Goal: Task Accomplishment & Management: Manage account settings

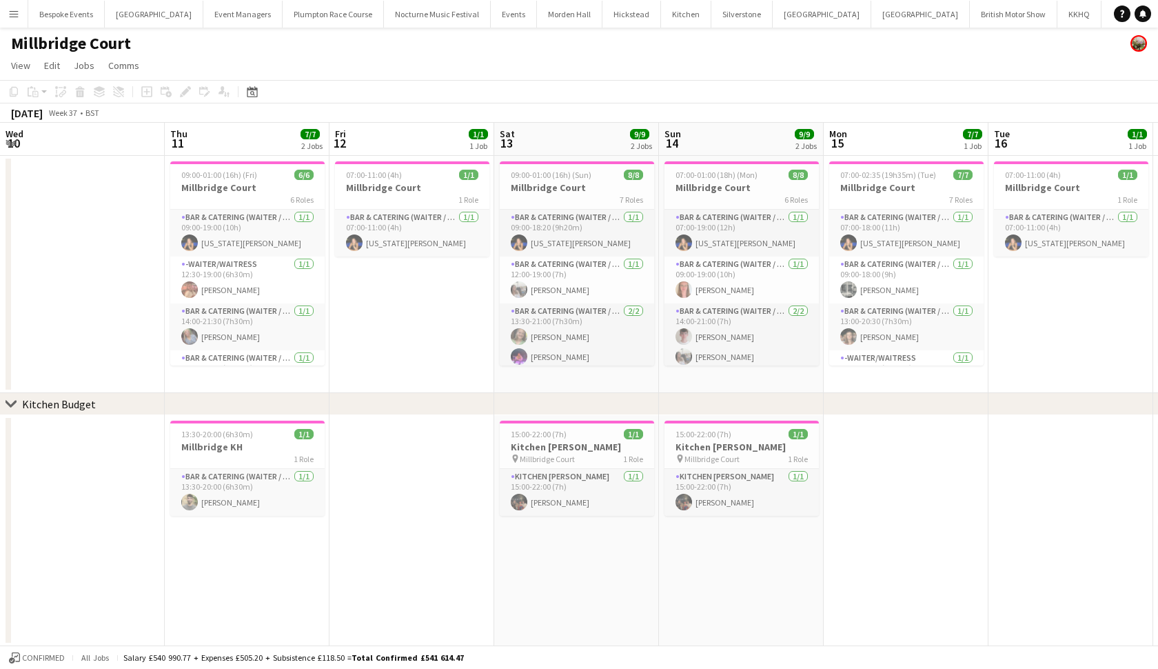
scroll to position [0, 288]
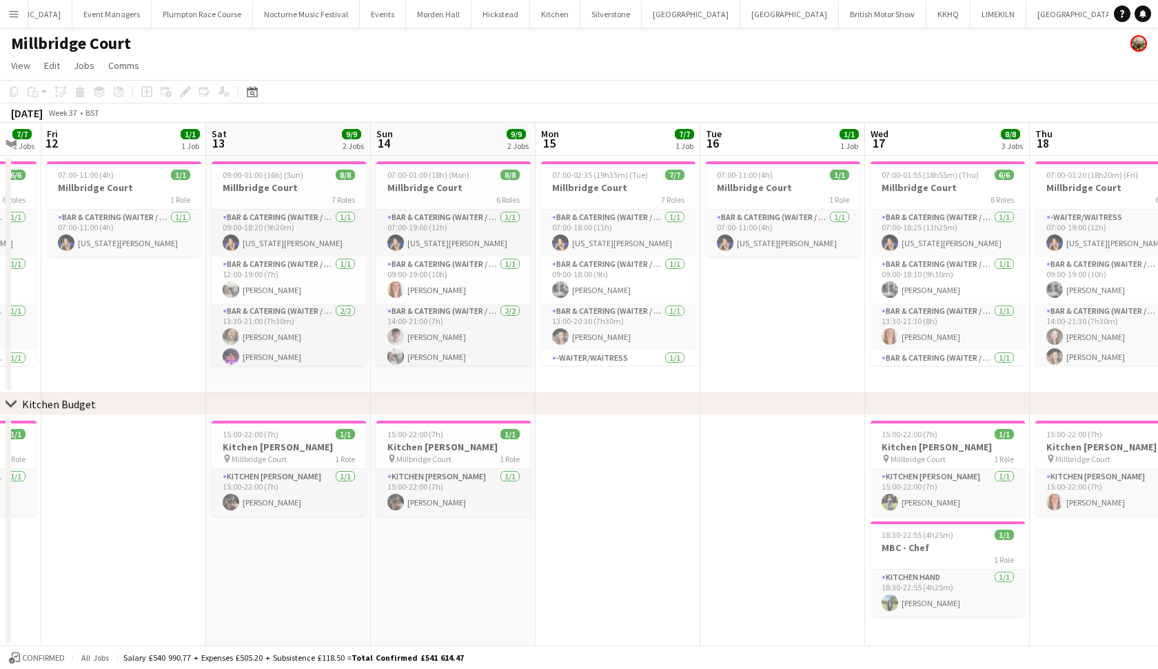
click at [511, 70] on app-page-menu "View Day view expanded Day view collapsed Month view Date picker Jump to [DATE]…" at bounding box center [579, 67] width 1158 height 26
click at [185, 18] on button "Plumpton Race Course Close" at bounding box center [202, 14] width 101 height 27
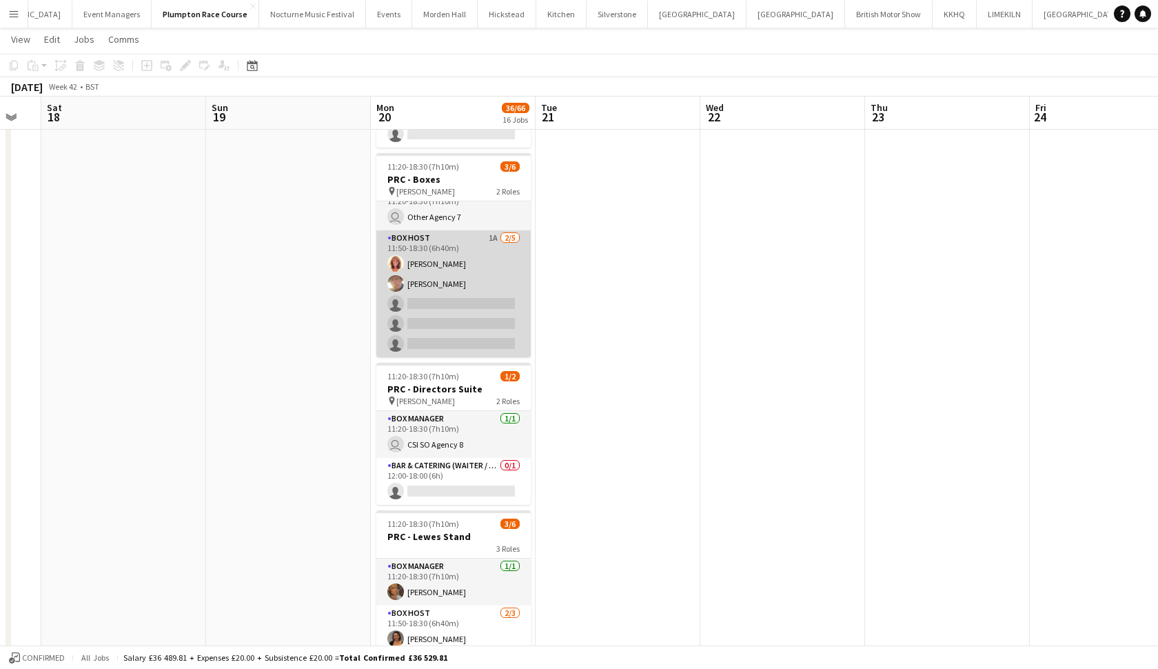
scroll to position [18, 0]
click at [493, 332] on app-card-role "Box Host 1A [DATE] 11:50-18:30 (6h40m) [PERSON_NAME] [PERSON_NAME] single-neutr…" at bounding box center [453, 293] width 154 height 127
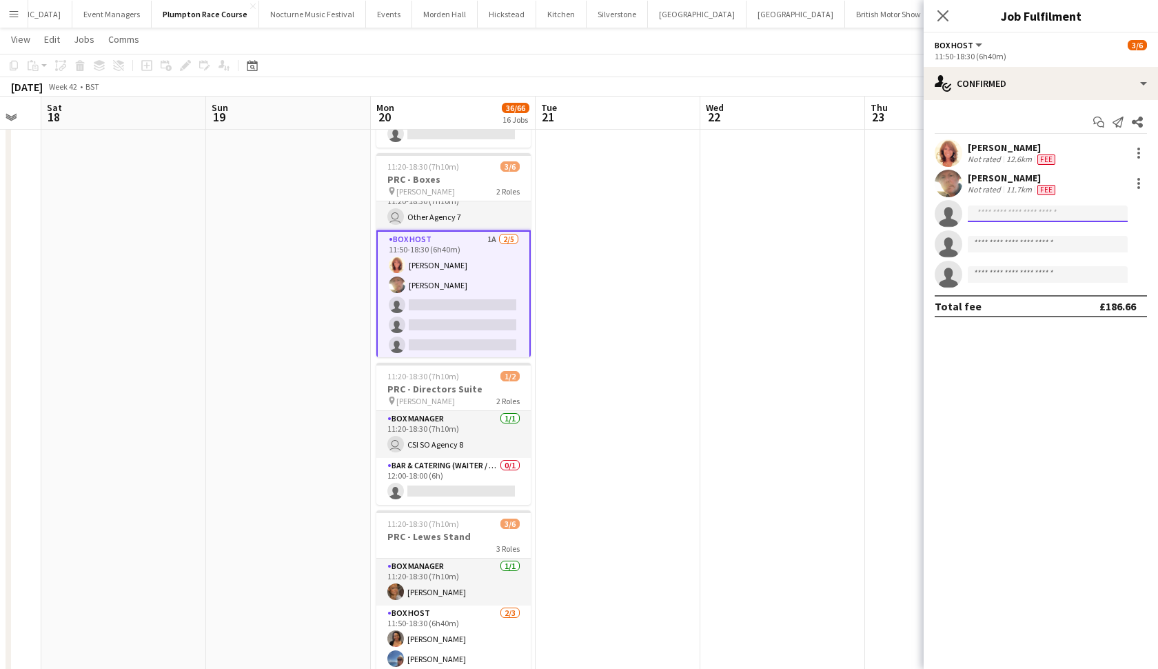
click at [1067, 215] on input at bounding box center [1048, 213] width 160 height 17
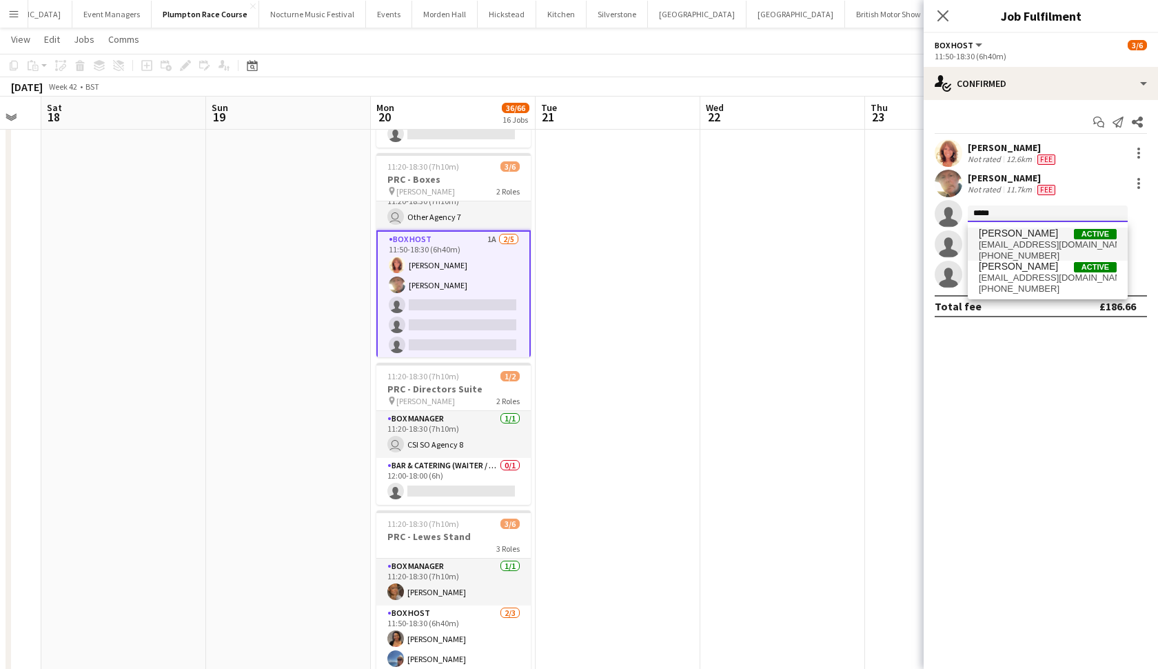
type input "*****"
click at [1057, 241] on span "[EMAIL_ADDRESS][DOMAIN_NAME]" at bounding box center [1048, 244] width 138 height 11
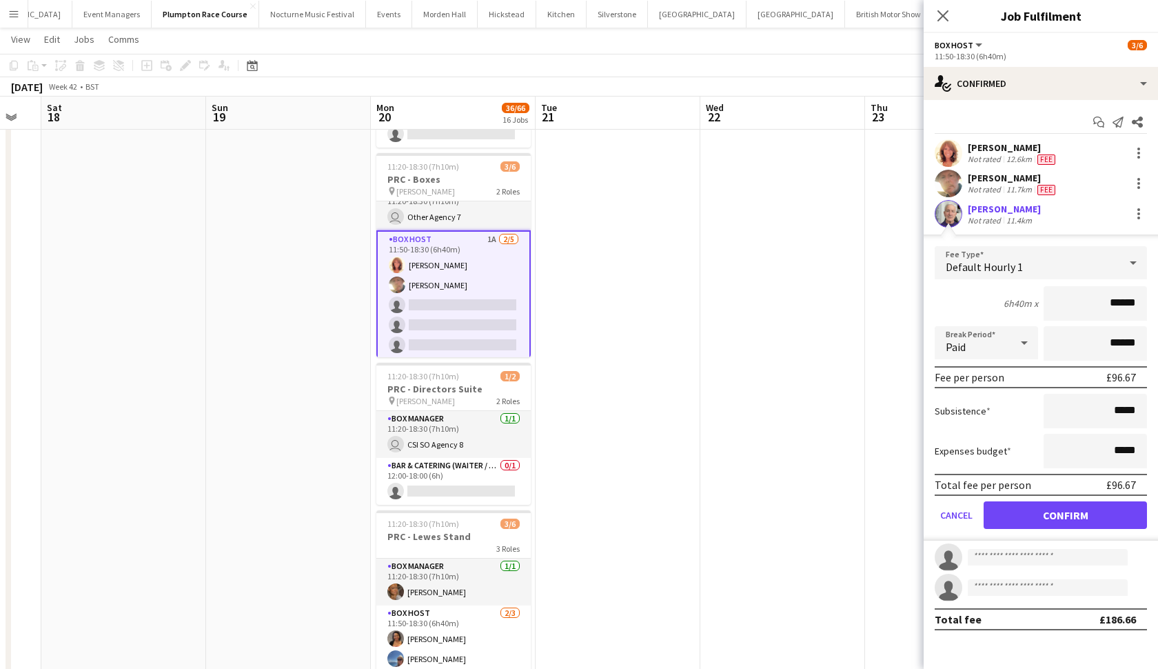
click at [953, 216] on app-user-avatar at bounding box center [949, 214] width 28 height 28
click at [1075, 511] on button "Confirm" at bounding box center [1065, 515] width 163 height 28
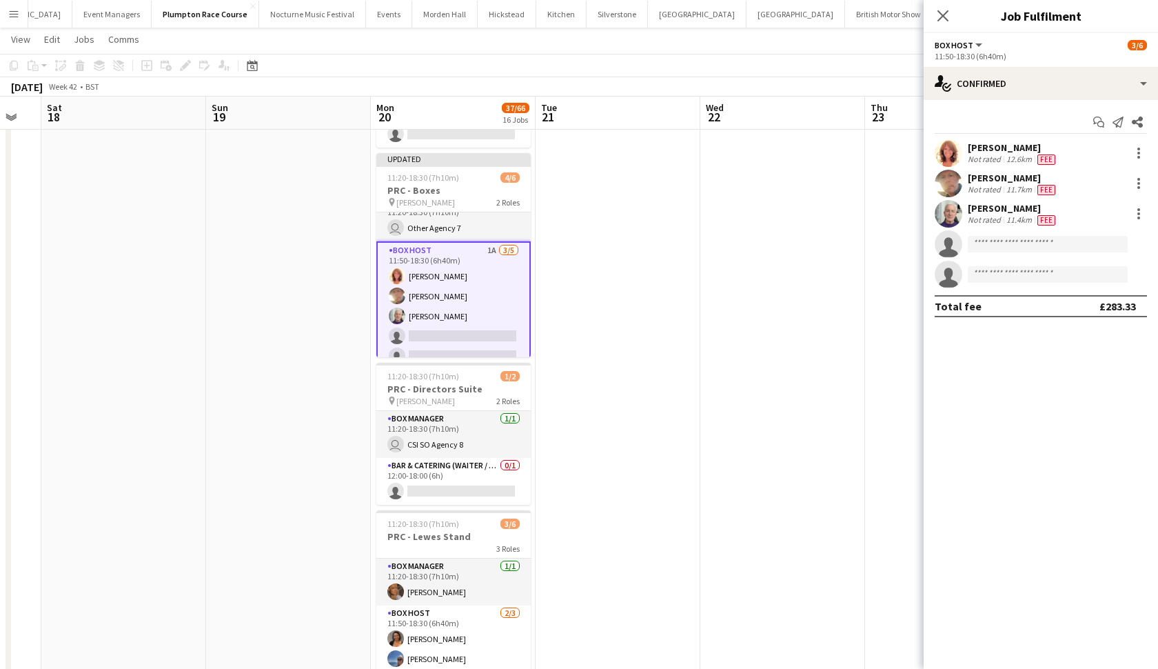
click at [944, 210] on app-user-avatar at bounding box center [949, 214] width 28 height 28
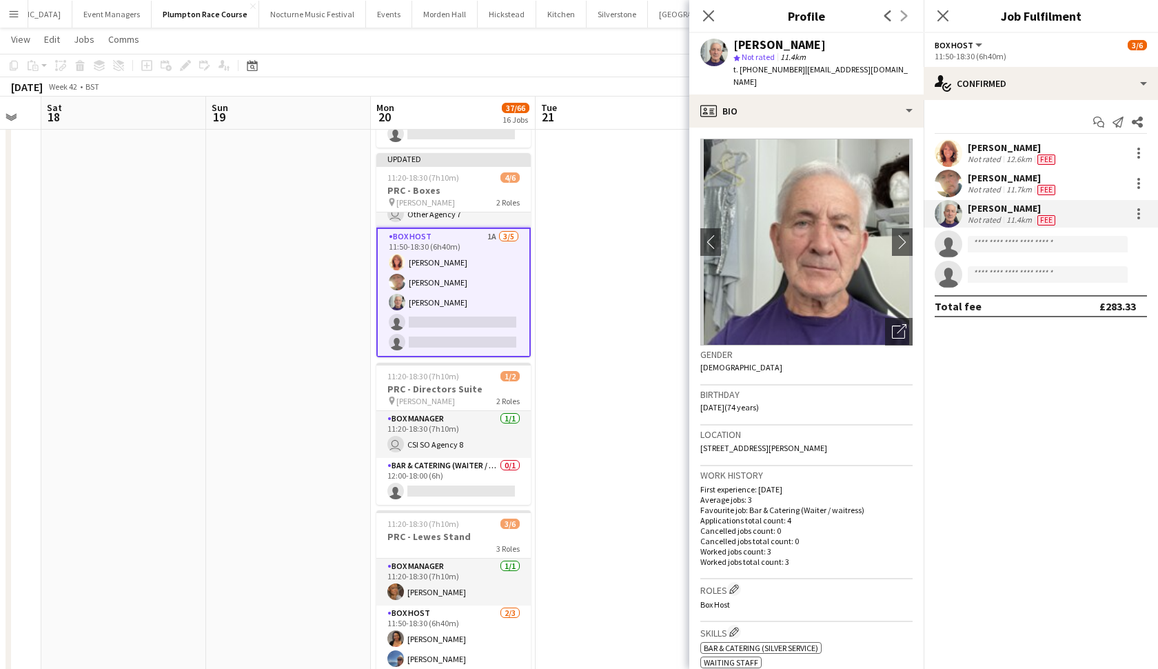
scroll to position [32, 0]
click at [572, 283] on app-date-cell at bounding box center [618, 640] width 165 height 1404
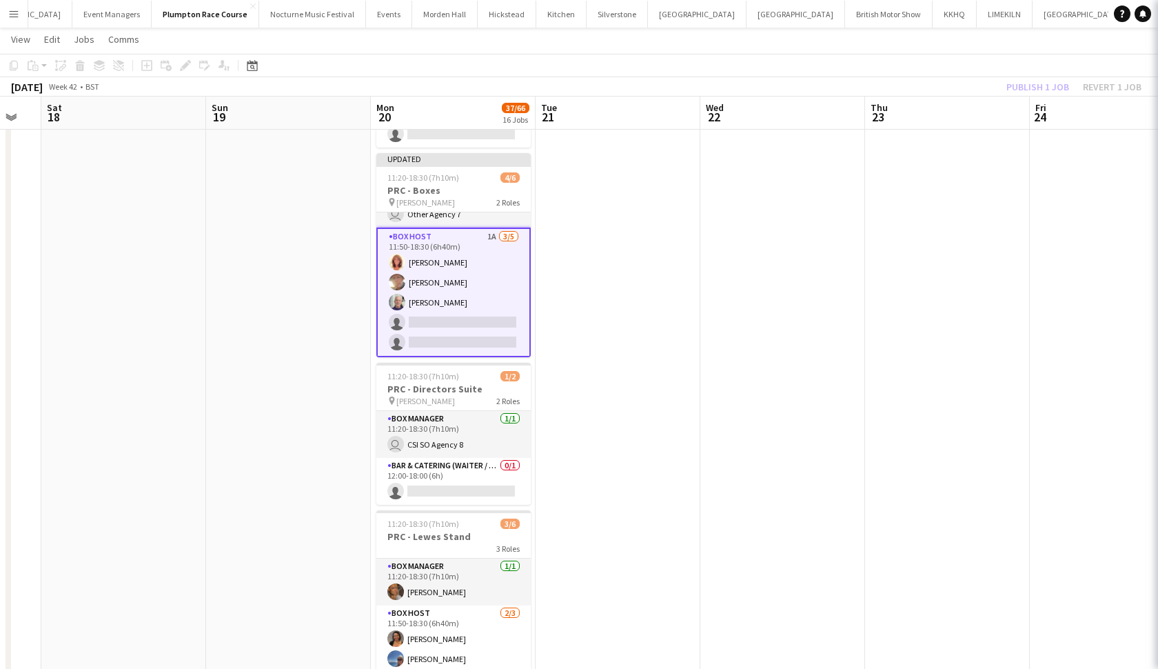
scroll to position [29, 0]
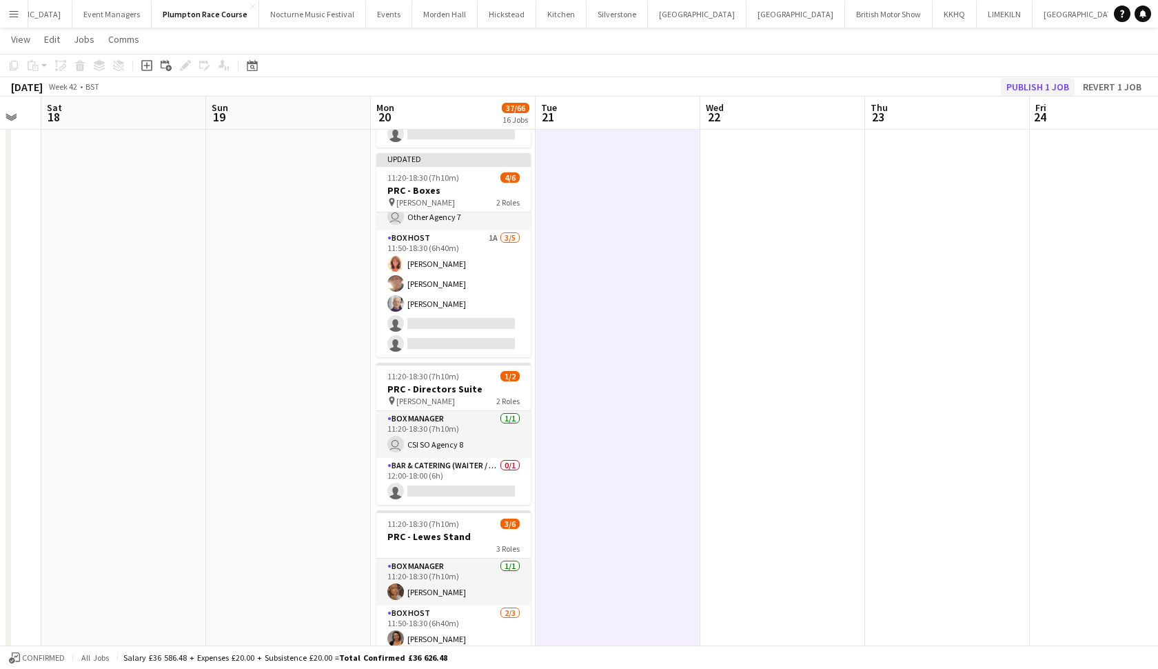
click at [1026, 88] on button "Publish 1 job" at bounding box center [1038, 87] width 74 height 18
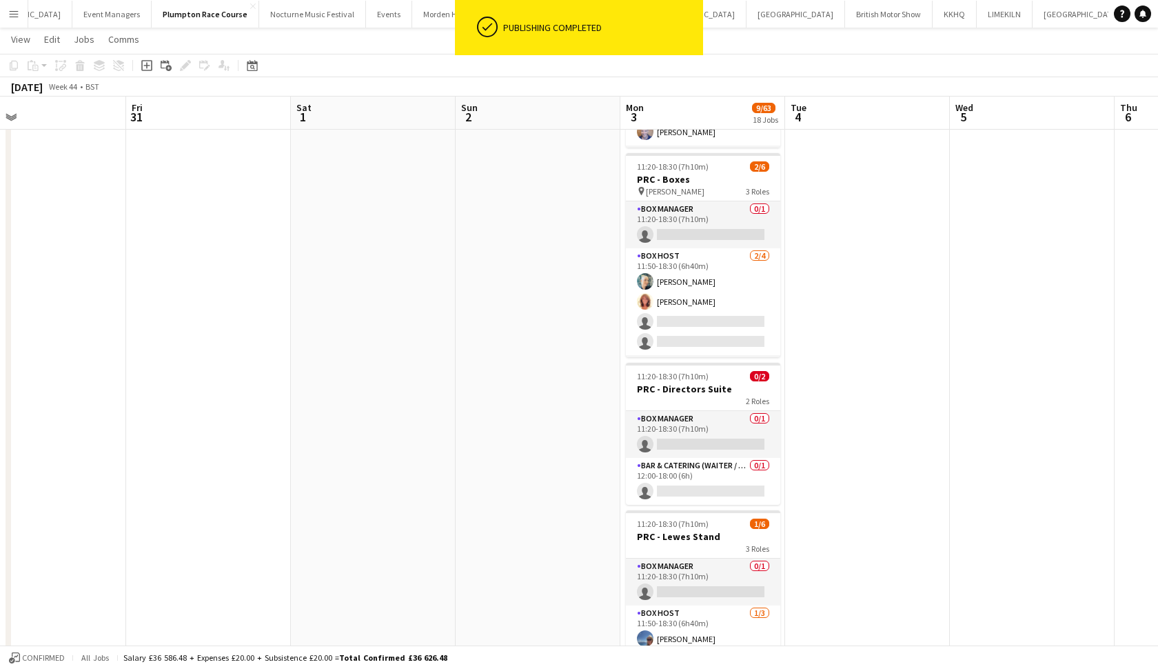
scroll to position [0, 429]
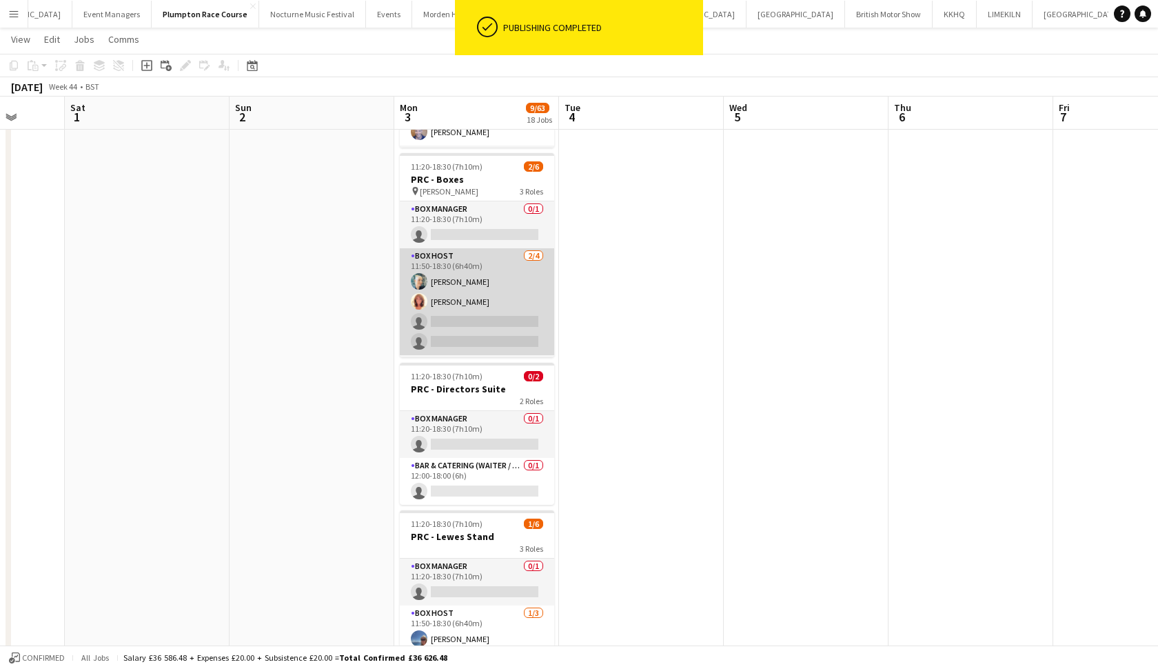
click at [516, 301] on app-card-role "Box Host [DATE] 11:50-18:30 (6h40m) [PERSON_NAME] [PERSON_NAME] single-neutral-…" at bounding box center [477, 301] width 154 height 107
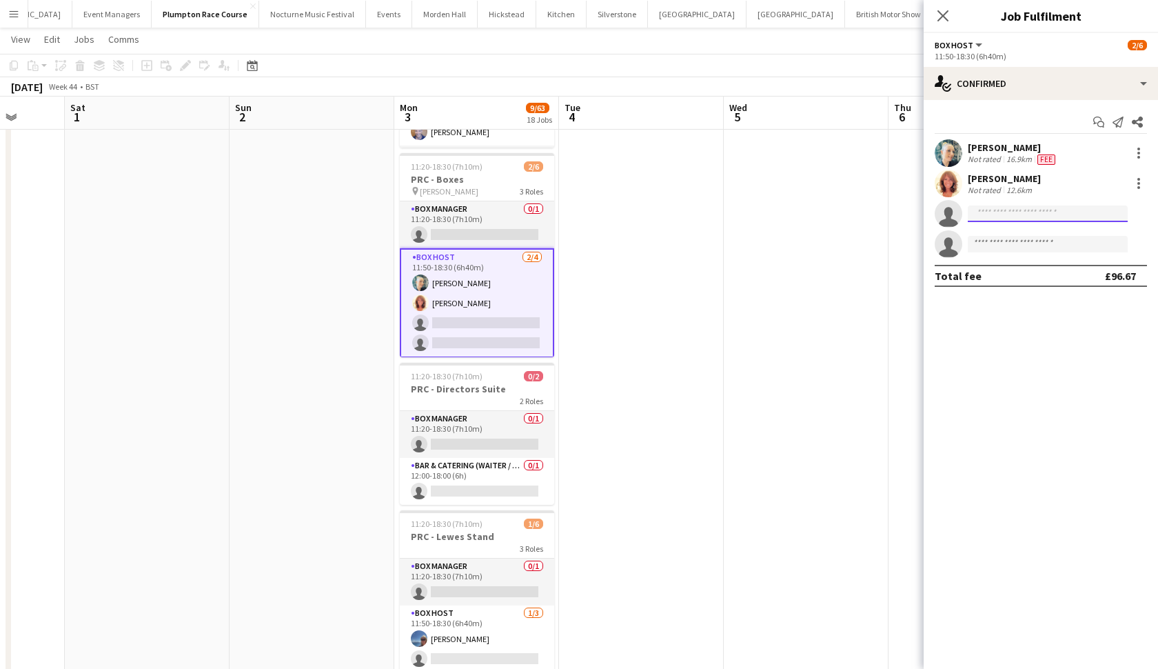
click at [1016, 214] on input at bounding box center [1048, 213] width 160 height 17
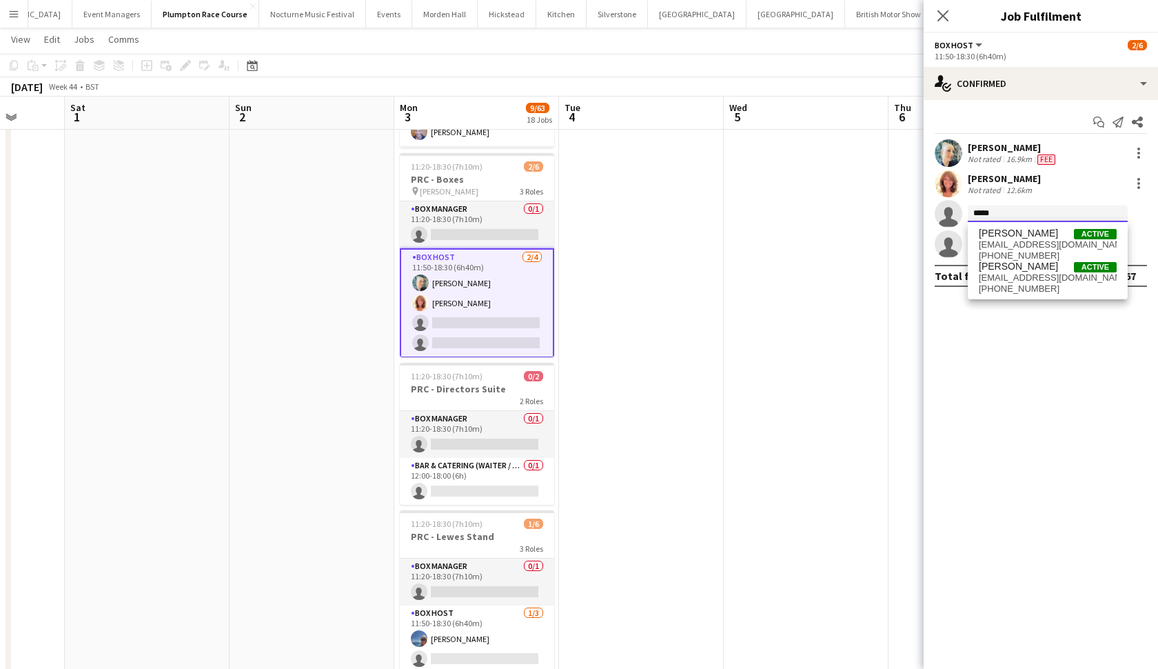
type input "*****"
drag, startPoint x: 1016, startPoint y: 214, endPoint x: 1017, endPoint y: 246, distance: 31.7
click at [1017, 246] on span "[EMAIL_ADDRESS][DOMAIN_NAME]" at bounding box center [1048, 244] width 138 height 11
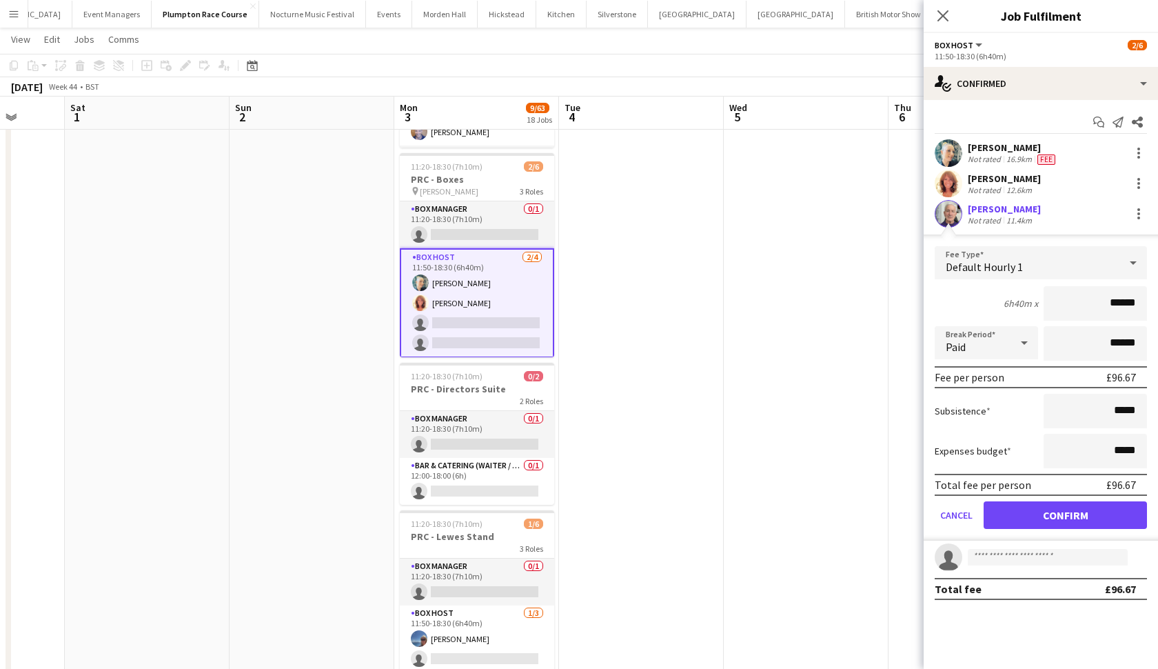
click at [1051, 511] on button "Confirm" at bounding box center [1065, 515] width 163 height 28
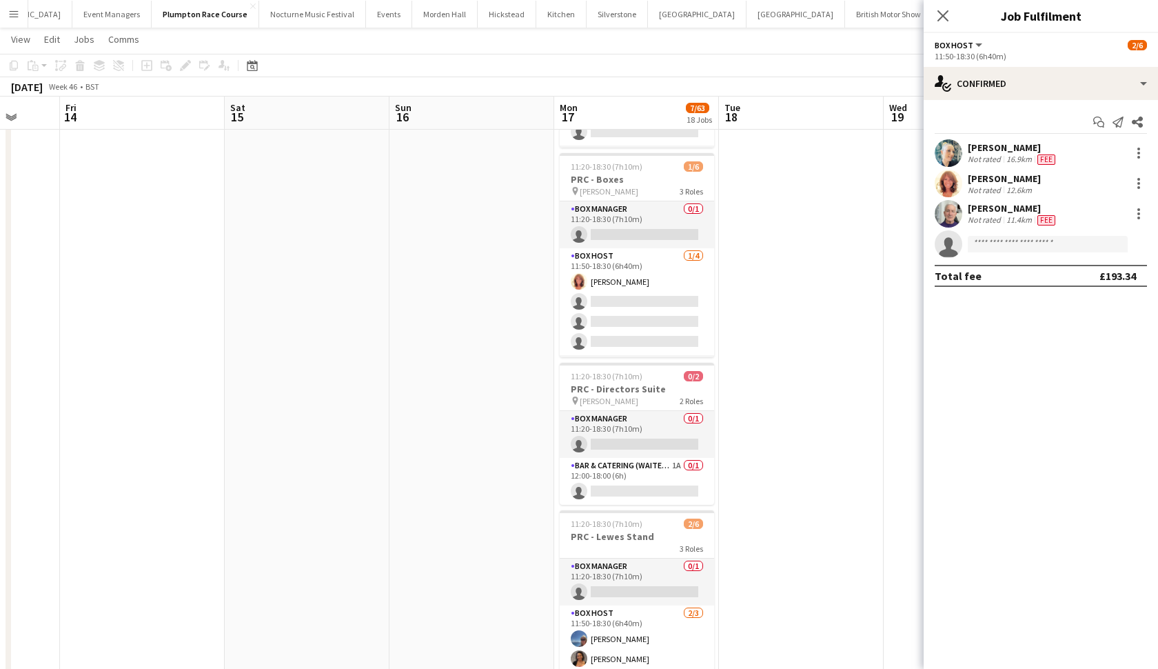
scroll to position [0, 689]
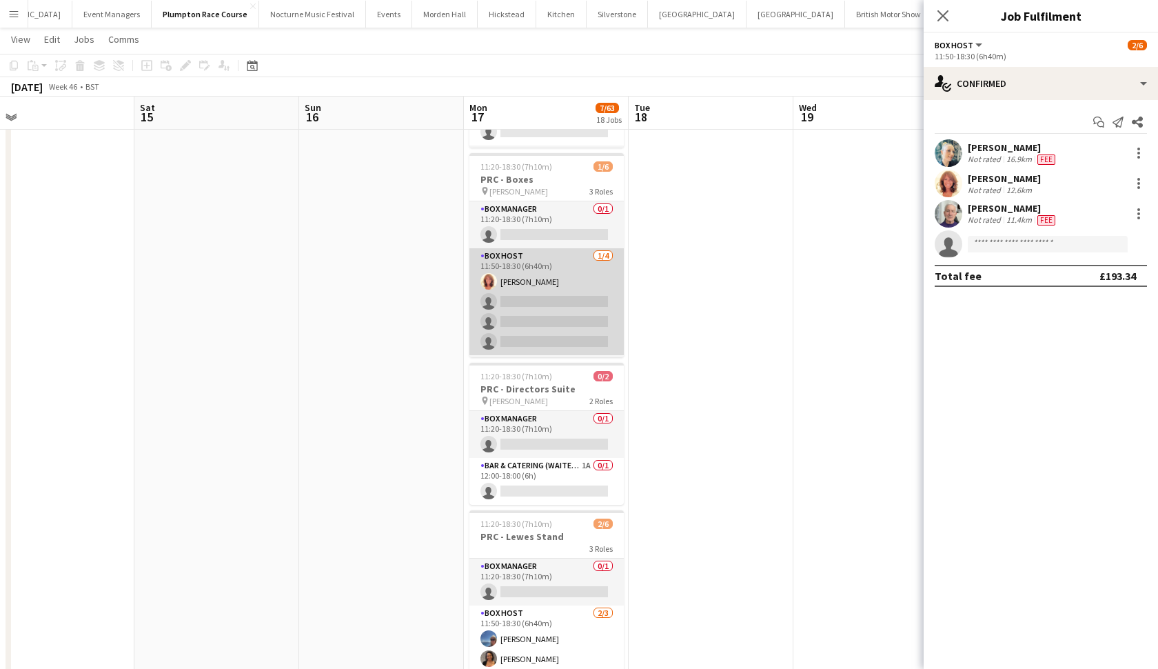
click at [567, 300] on app-card-role "Box Host [DATE] 11:50-18:30 (6h40m) [PERSON_NAME] single-neutral-actions single…" at bounding box center [546, 301] width 154 height 107
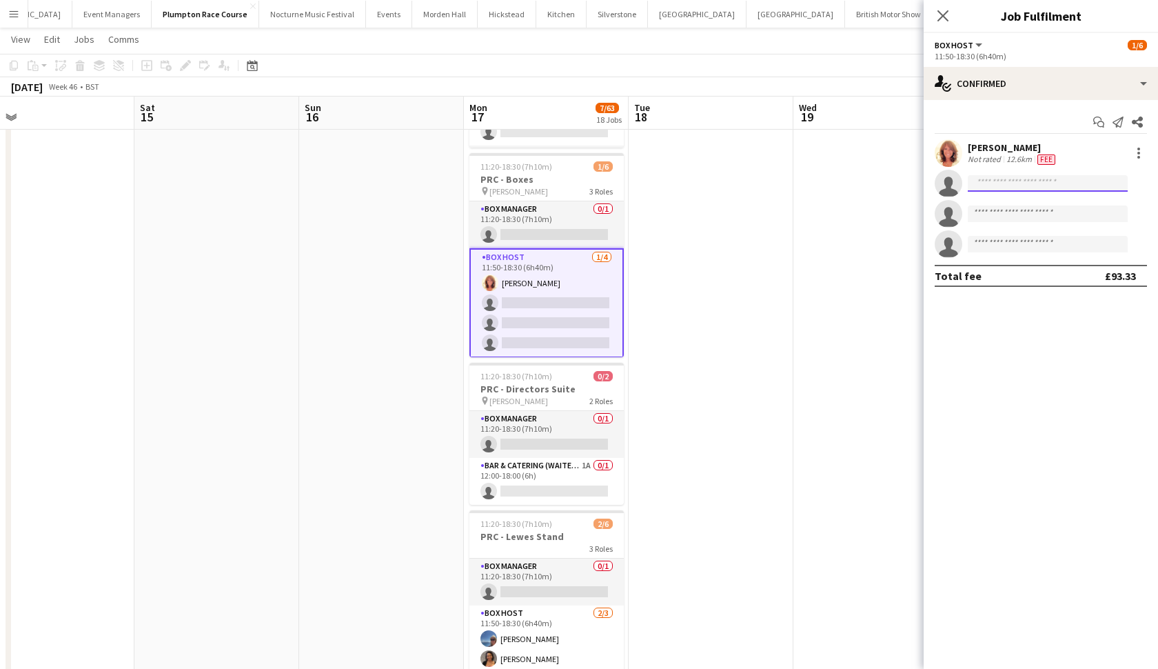
click at [1042, 184] on input at bounding box center [1048, 183] width 160 height 17
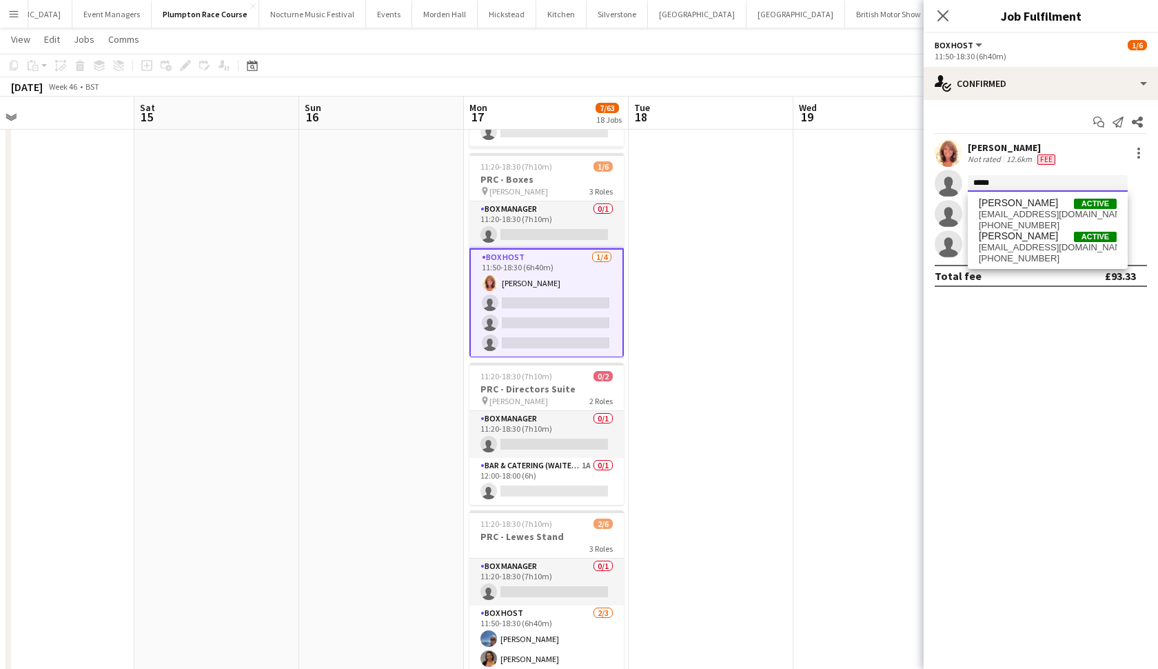
type input "*****"
drag, startPoint x: 1042, startPoint y: 184, endPoint x: 1043, endPoint y: 210, distance: 26.2
click at [1043, 210] on span "[EMAIL_ADDRESS][DOMAIN_NAME]" at bounding box center [1048, 214] width 138 height 11
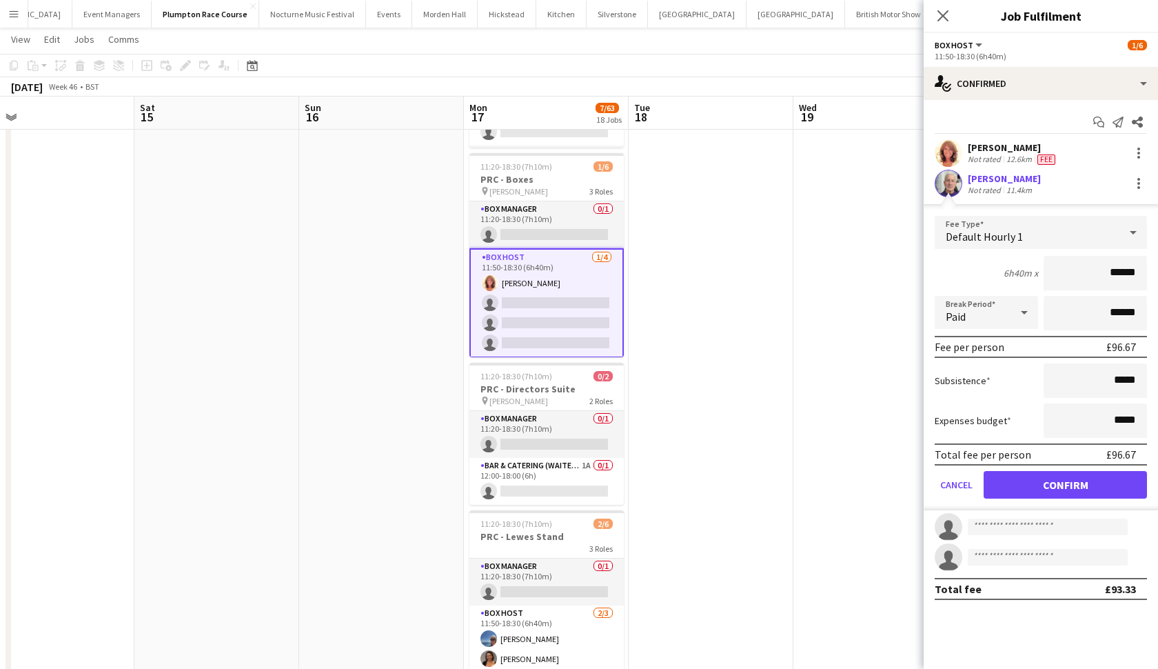
click at [1044, 475] on button "Confirm" at bounding box center [1065, 485] width 163 height 28
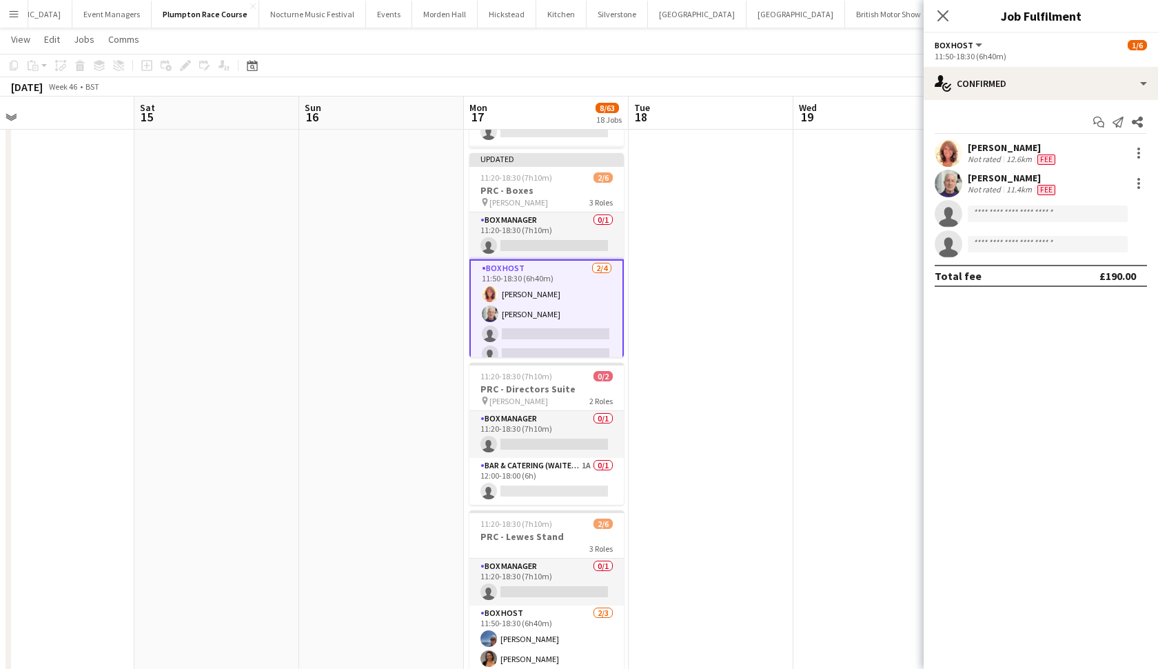
click at [784, 378] on app-date-cell at bounding box center [711, 681] width 165 height 1486
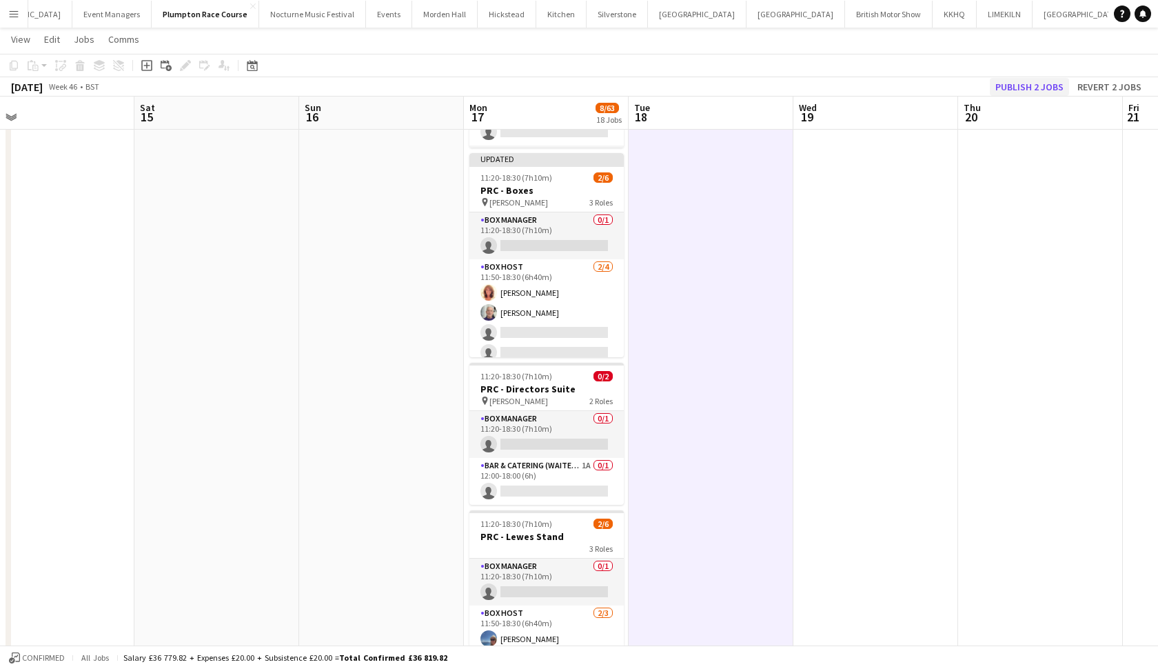
click at [1039, 90] on button "Publish 2 jobs" at bounding box center [1029, 87] width 79 height 18
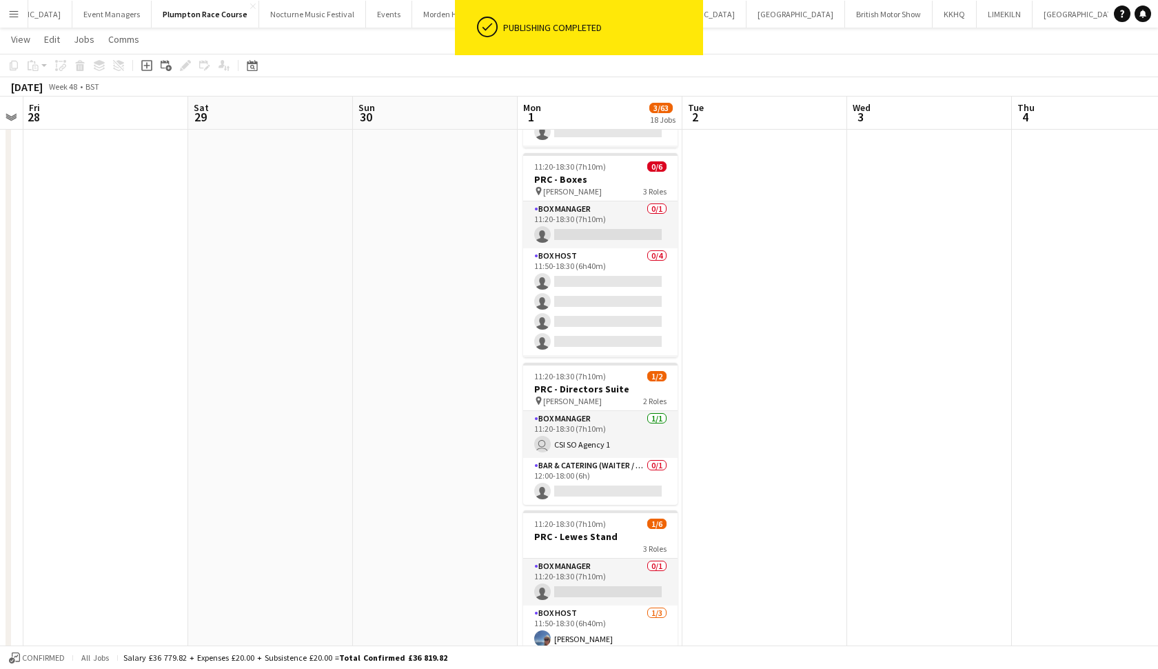
scroll to position [0, 484]
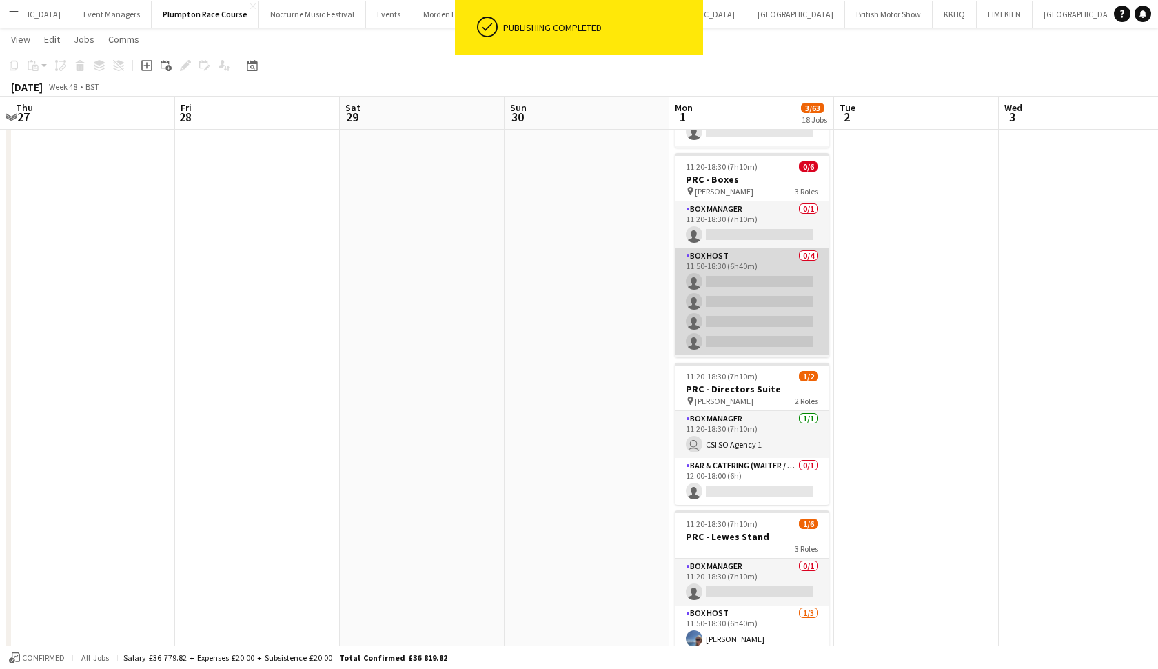
click at [738, 305] on app-card-role "Box Host 0/4 11:50-18:30 (6h40m) single-neutral-actions single-neutral-actions …" at bounding box center [752, 301] width 154 height 107
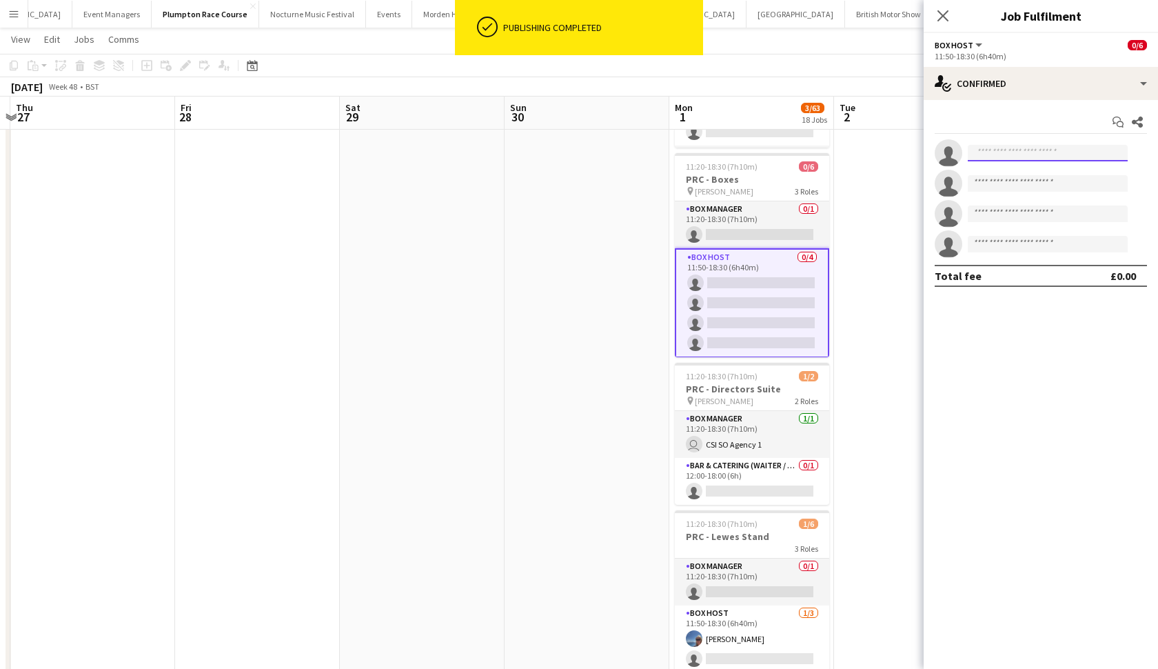
click at [1030, 151] on input at bounding box center [1048, 153] width 160 height 17
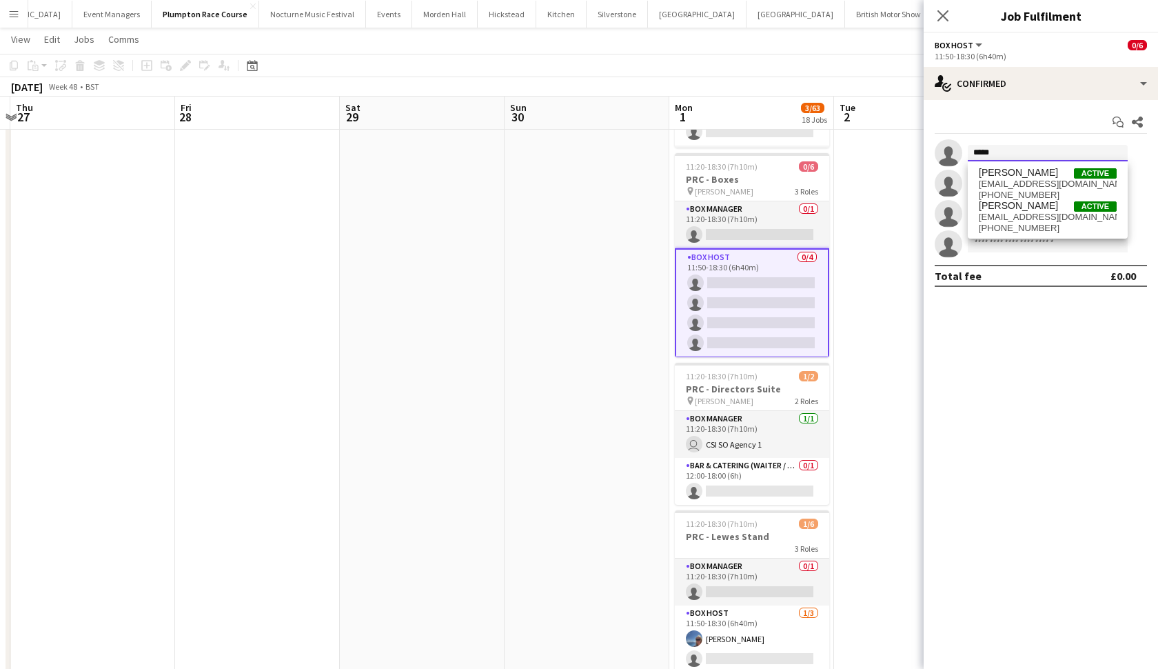
type input "*****"
drag, startPoint x: 1030, startPoint y: 151, endPoint x: 1039, endPoint y: 181, distance: 31.8
click at [1039, 181] on span "[EMAIL_ADDRESS][DOMAIN_NAME]" at bounding box center [1048, 184] width 138 height 11
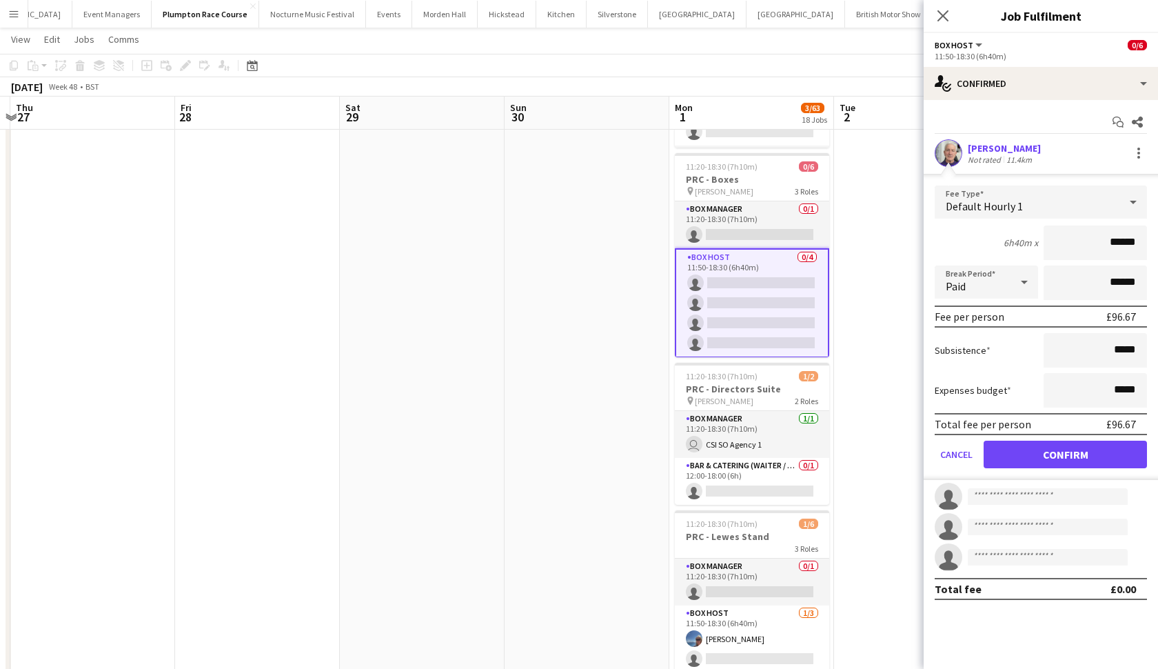
click at [1050, 450] on button "Confirm" at bounding box center [1065, 454] width 163 height 28
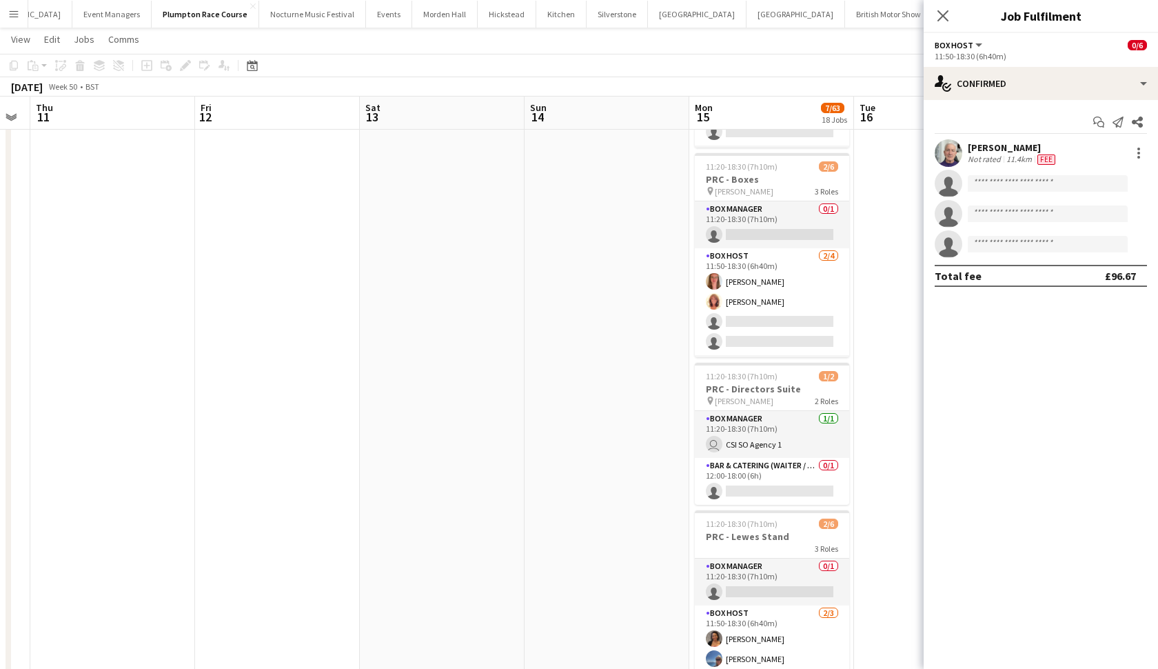
scroll to position [0, 661]
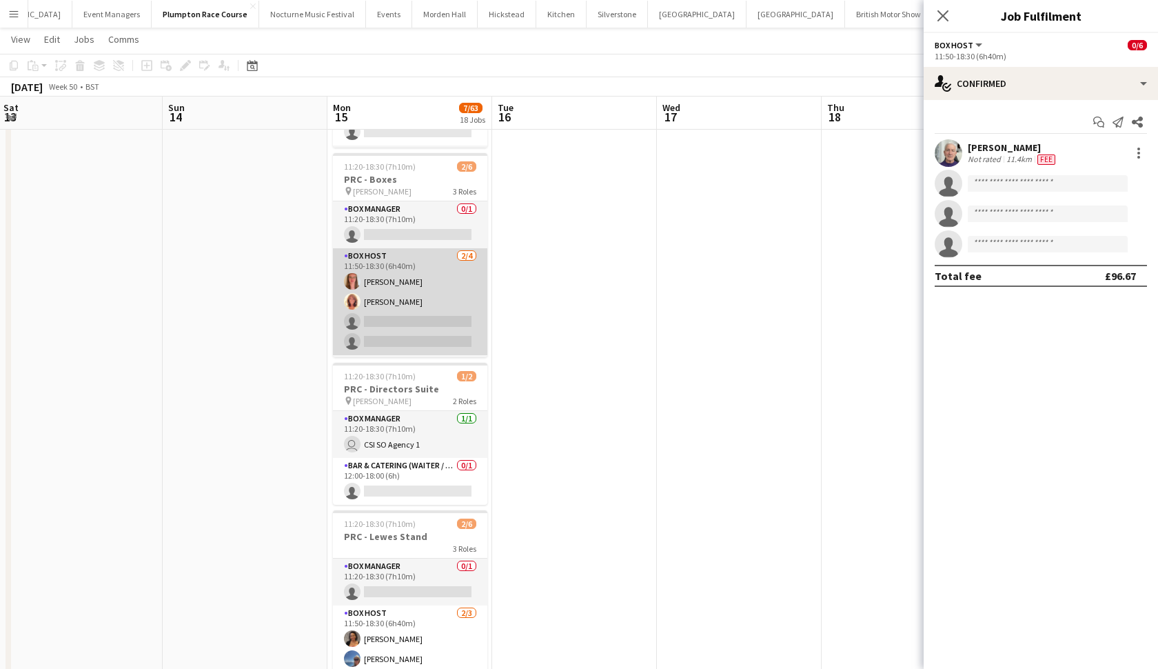
click at [411, 296] on app-card-role "Box Host [DATE] 11:50-18:30 (6h40m) [PERSON_NAME] [PERSON_NAME] single-neutral-…" at bounding box center [410, 301] width 154 height 107
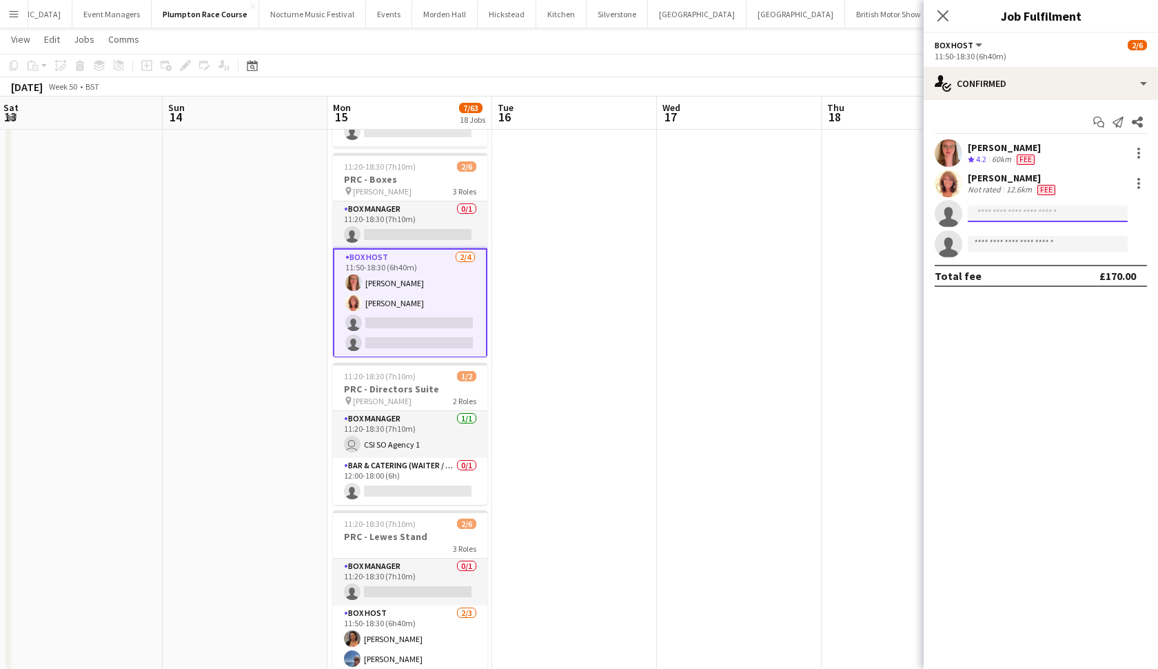
click at [1040, 216] on input at bounding box center [1048, 213] width 160 height 17
type input "*"
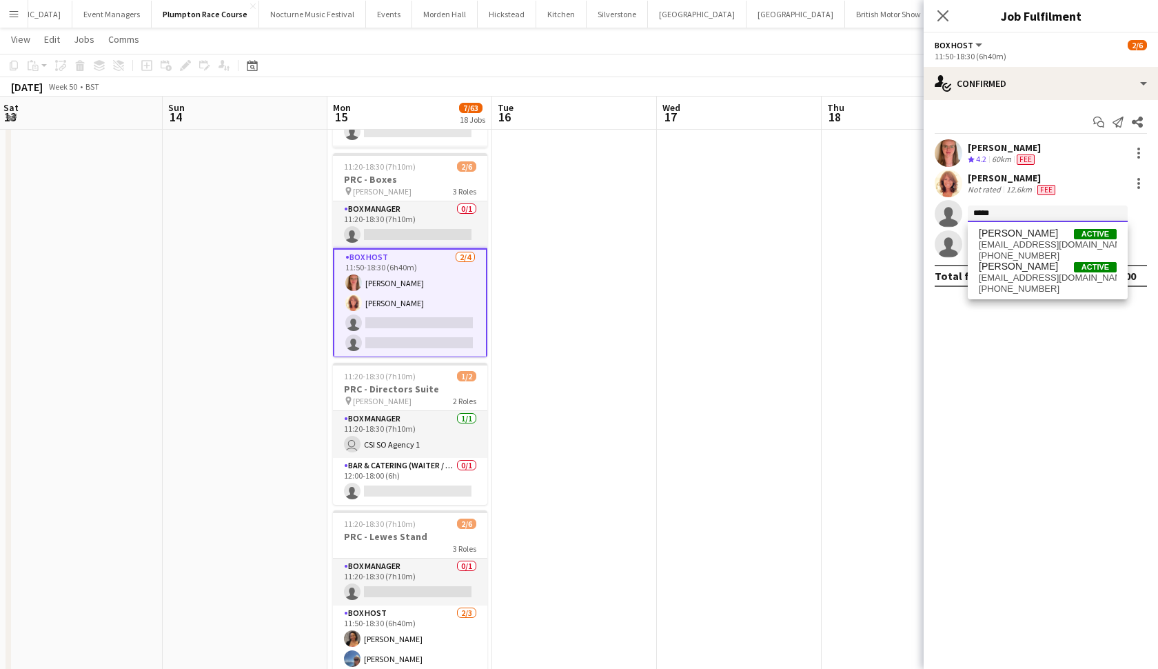
type input "*****"
drag, startPoint x: 1040, startPoint y: 216, endPoint x: 1049, endPoint y: 230, distance: 15.9
click at [1049, 230] on span "[PERSON_NAME] Active" at bounding box center [1048, 233] width 138 height 12
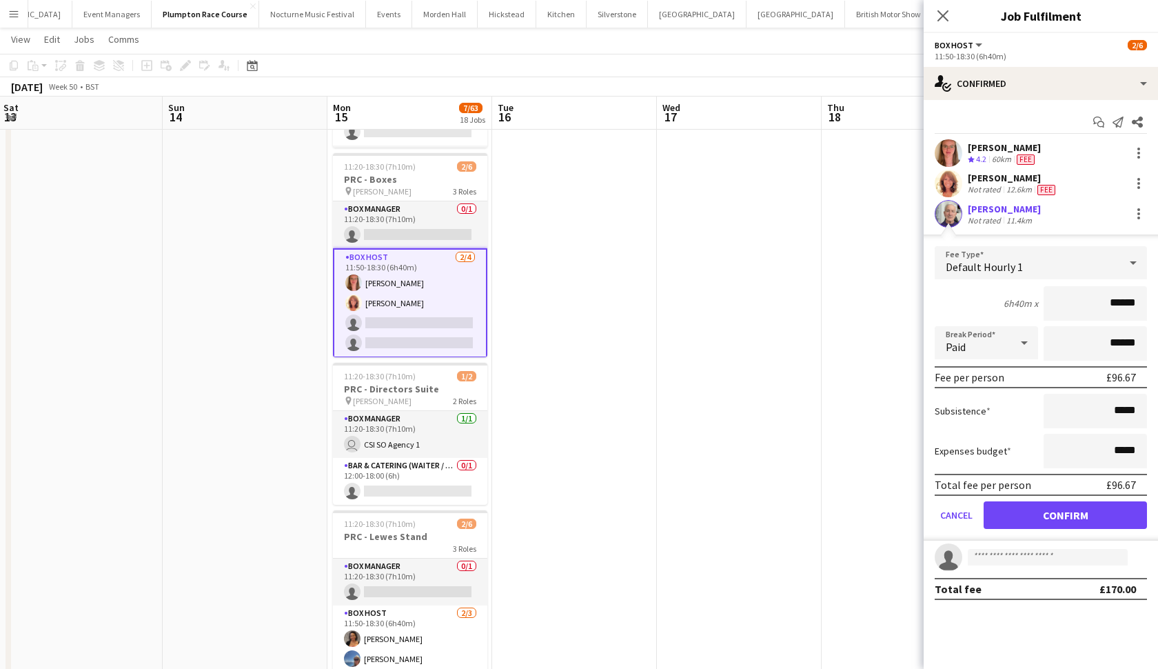
click at [1026, 505] on button "Confirm" at bounding box center [1065, 515] width 163 height 28
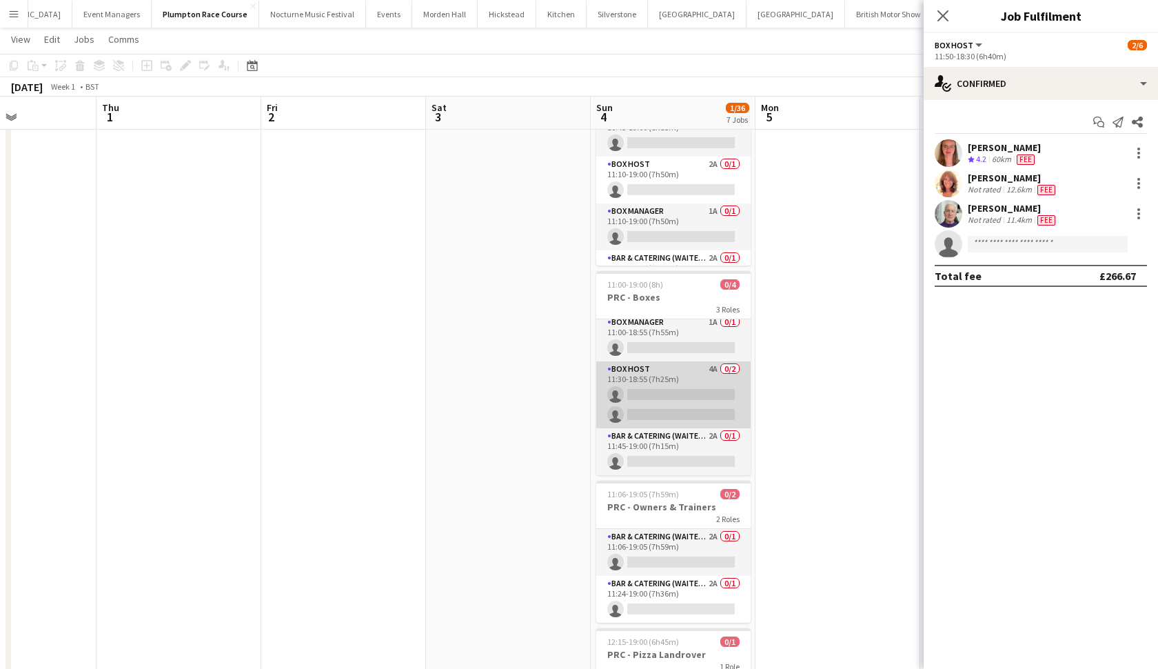
scroll to position [5, 0]
click at [673, 379] on app-card-role "Box Host 4A 0/2 11:30-18:55 (7h25m) single-neutral-actions single-neutral-actio…" at bounding box center [673, 394] width 154 height 67
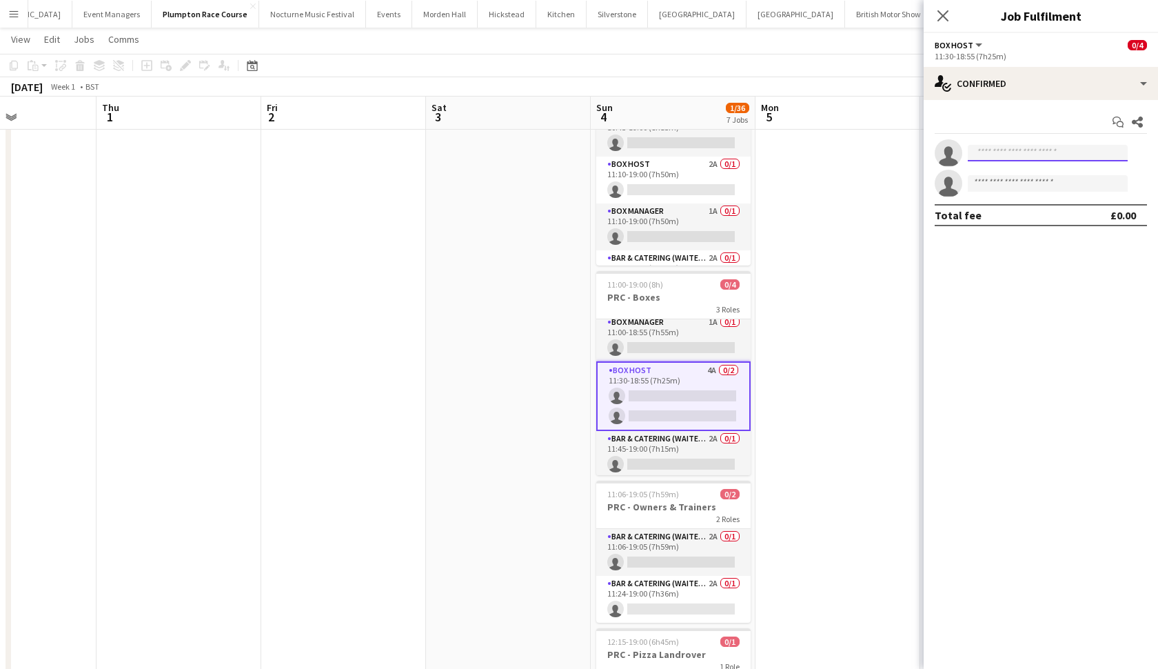
click at [988, 151] on input at bounding box center [1048, 153] width 160 height 17
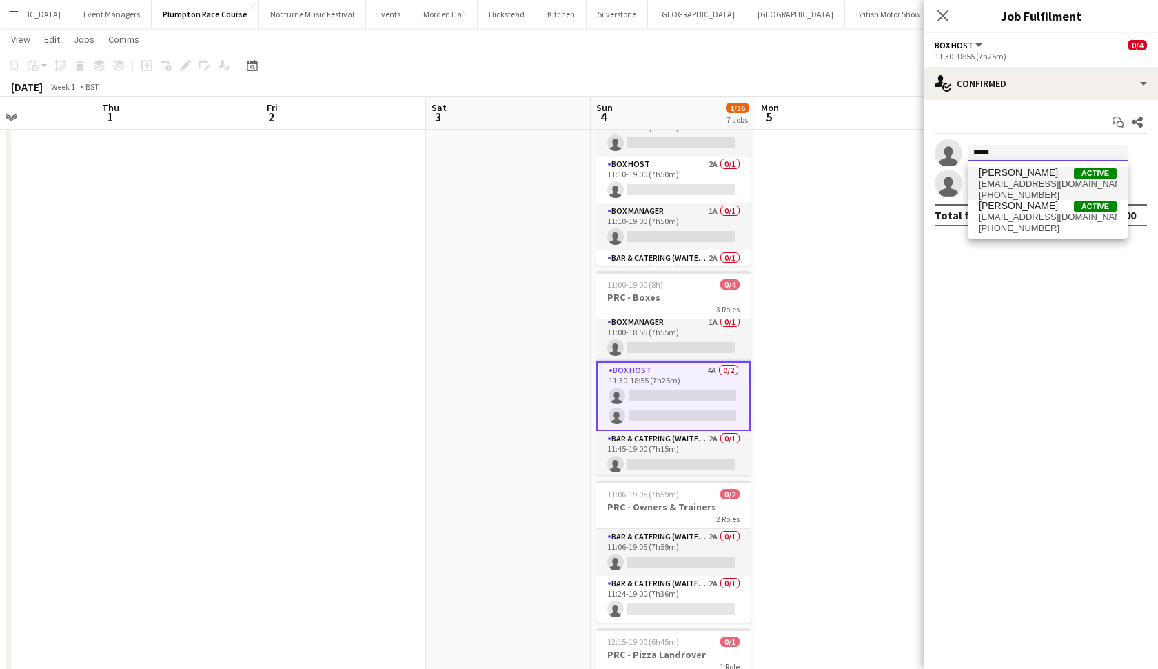
type input "*****"
click at [1014, 176] on span "[PERSON_NAME]" at bounding box center [1018, 173] width 79 height 12
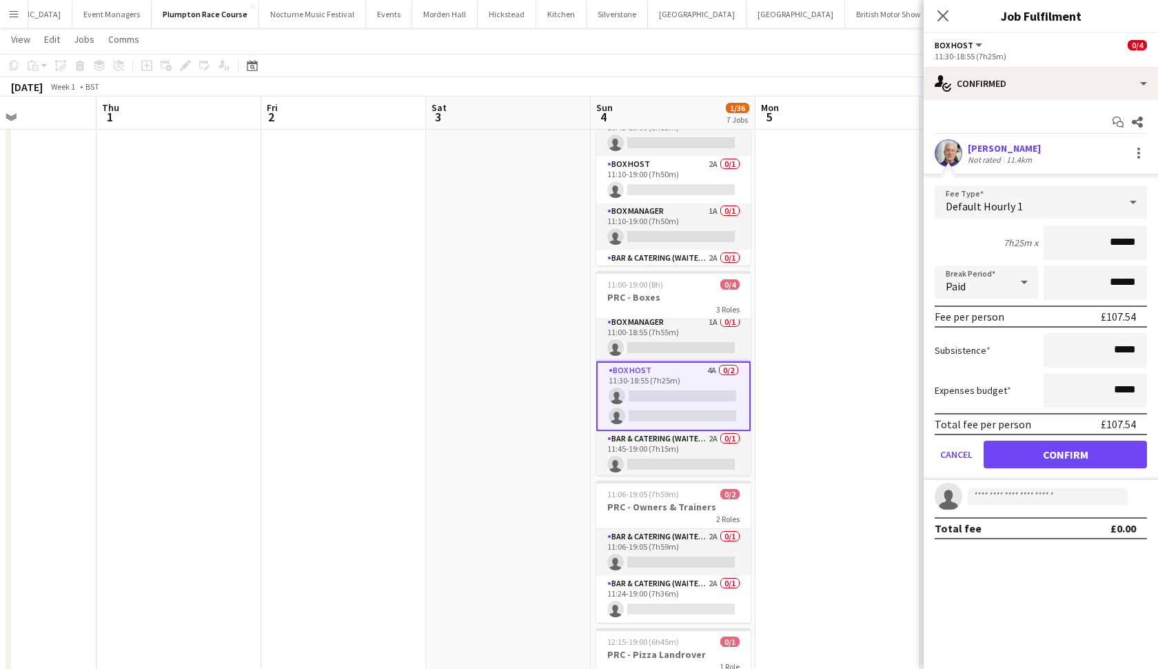
click at [1024, 462] on button "Confirm" at bounding box center [1065, 454] width 163 height 28
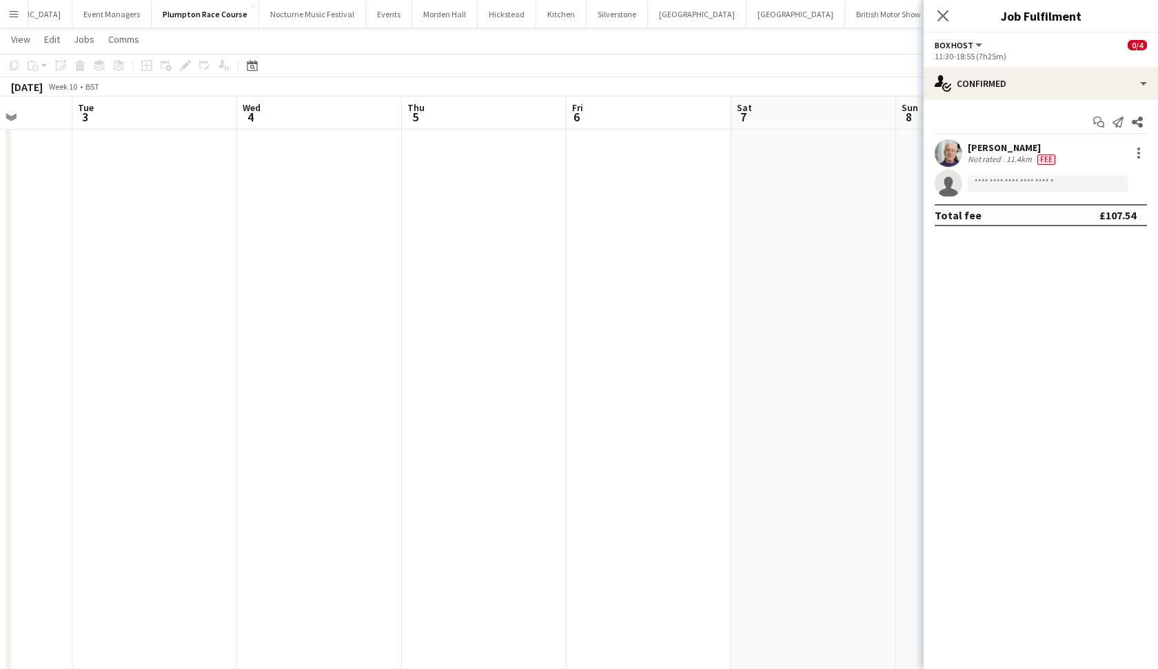
scroll to position [0, 569]
click at [859, 73] on app-toolbar "Copy Paste Paste Command V Paste with crew Command Shift V Paste linked Job [GE…" at bounding box center [579, 65] width 1158 height 23
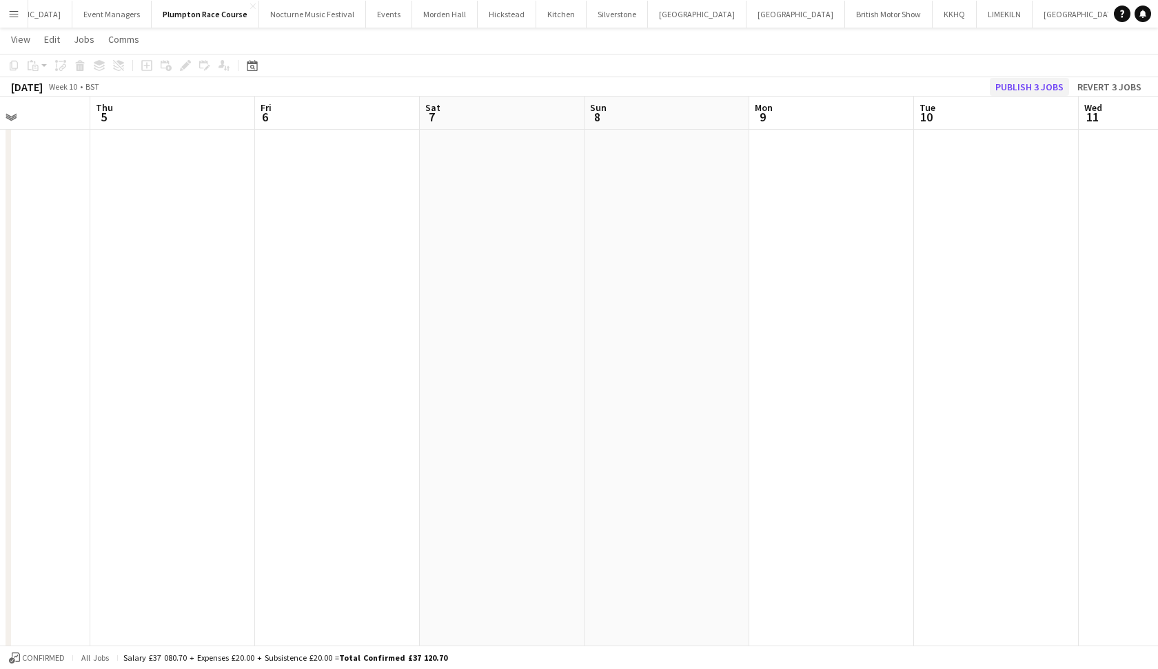
click at [1034, 85] on button "Publish 3 jobs" at bounding box center [1029, 87] width 79 height 18
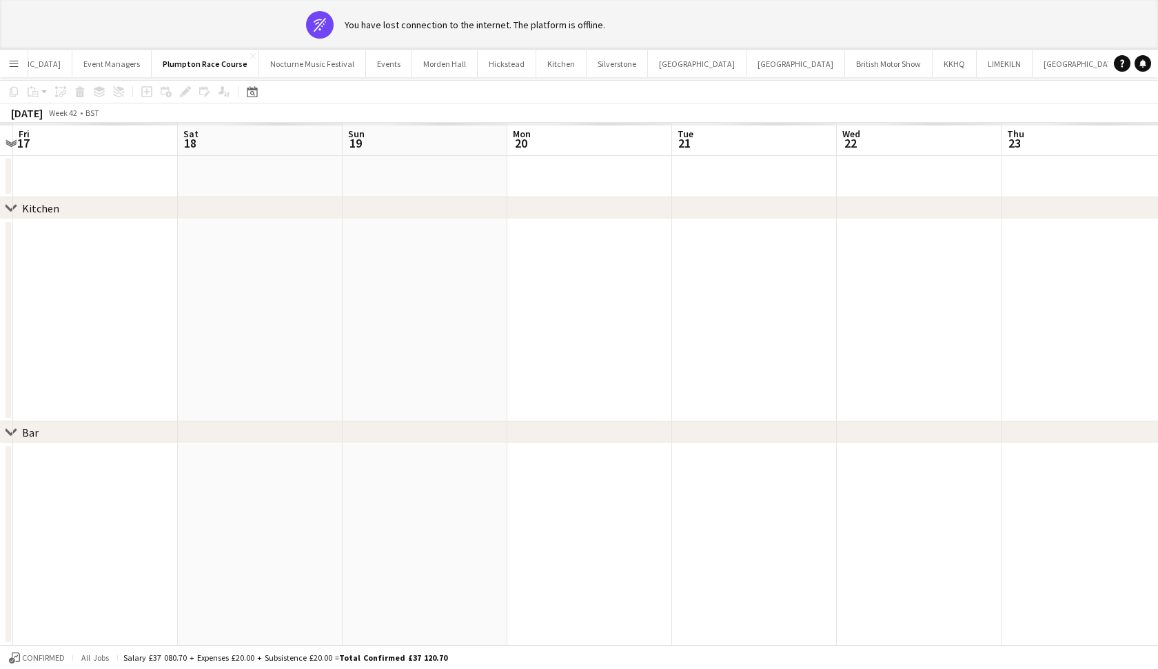
scroll to position [0, 0]
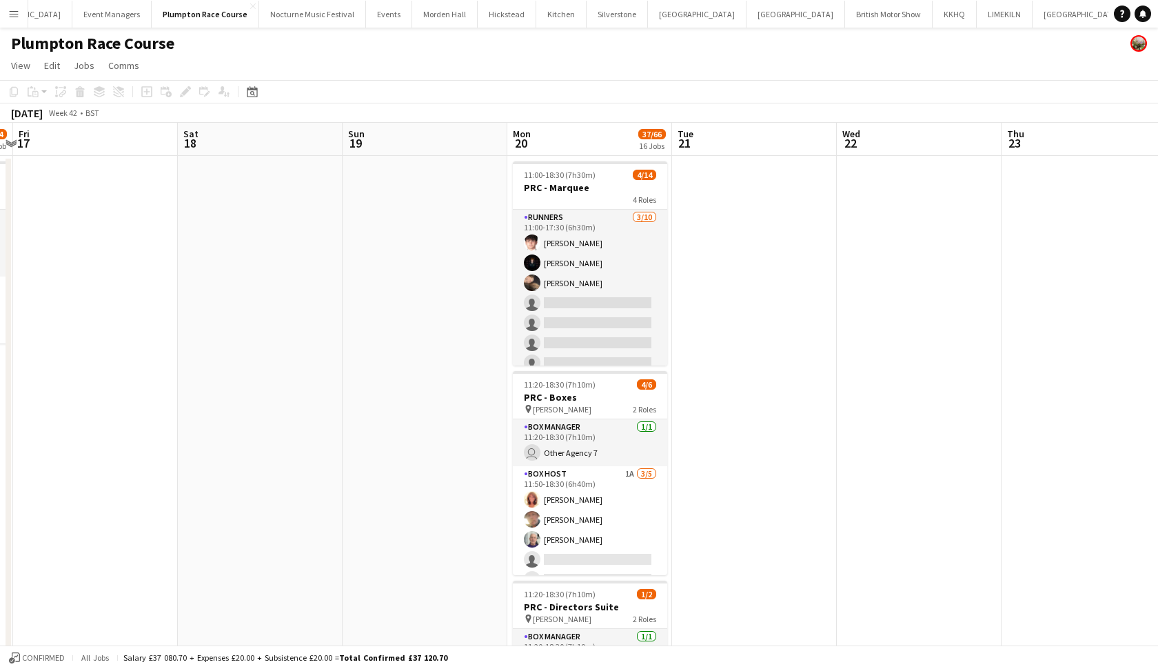
click at [588, 189] on h3 "PRC - Marquee" at bounding box center [590, 187] width 154 height 12
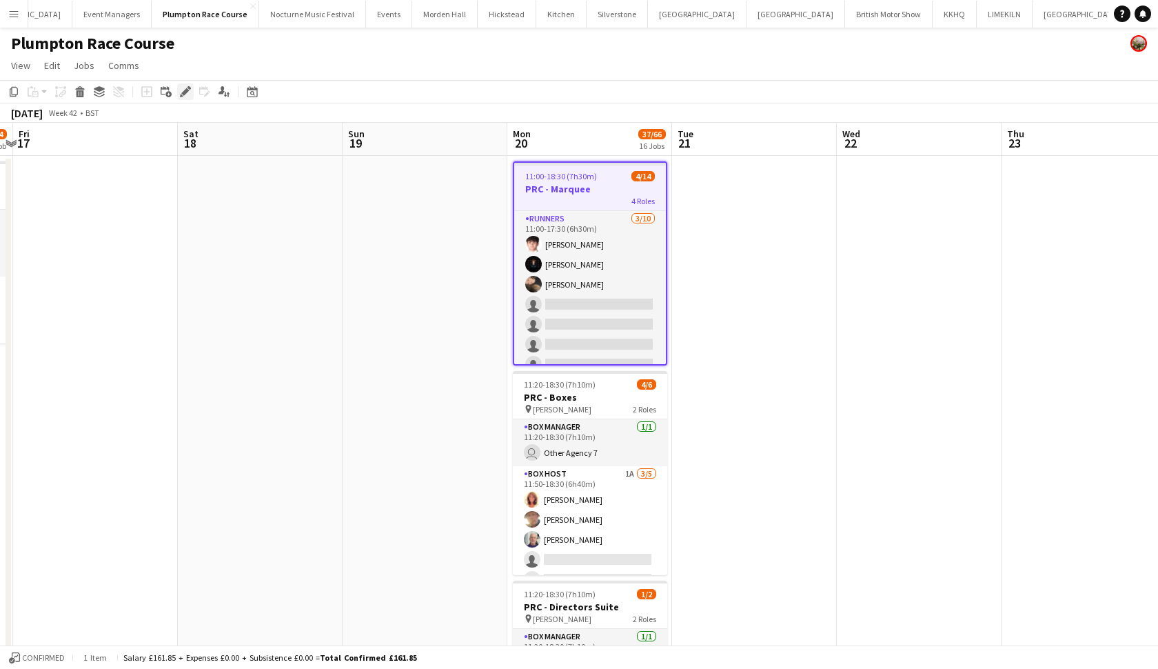
click at [185, 97] on div "Edit" at bounding box center [185, 91] width 17 height 17
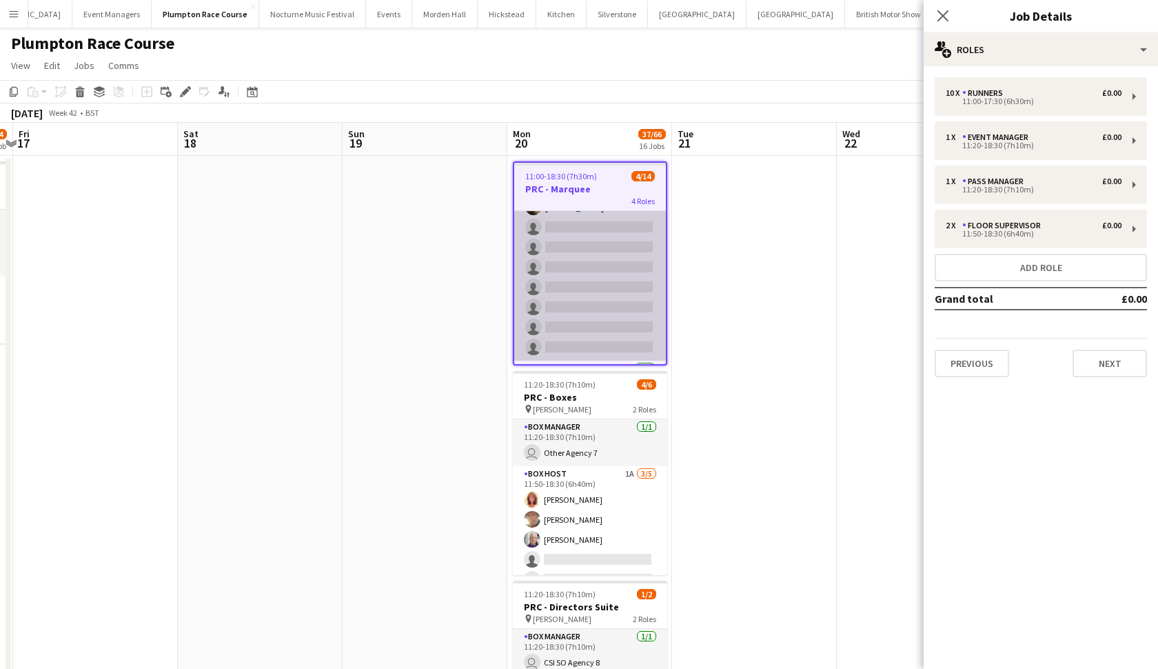
scroll to position [86, 0]
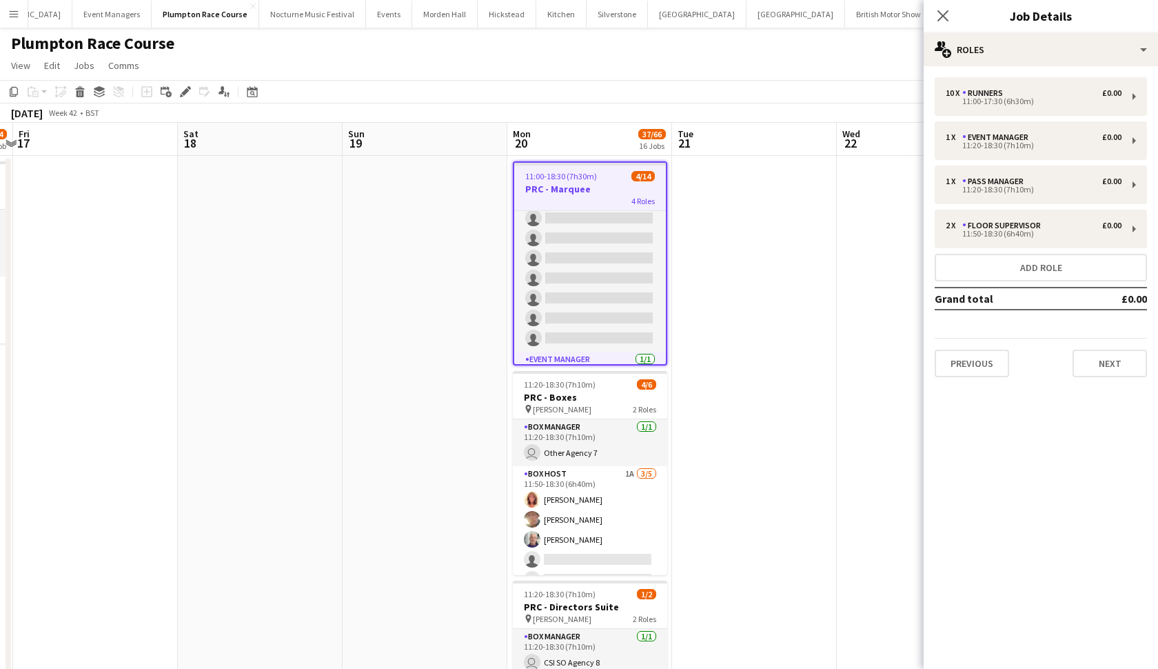
click at [582, 172] on span "11:00-18:30 (7h30m)" at bounding box center [561, 176] width 72 height 10
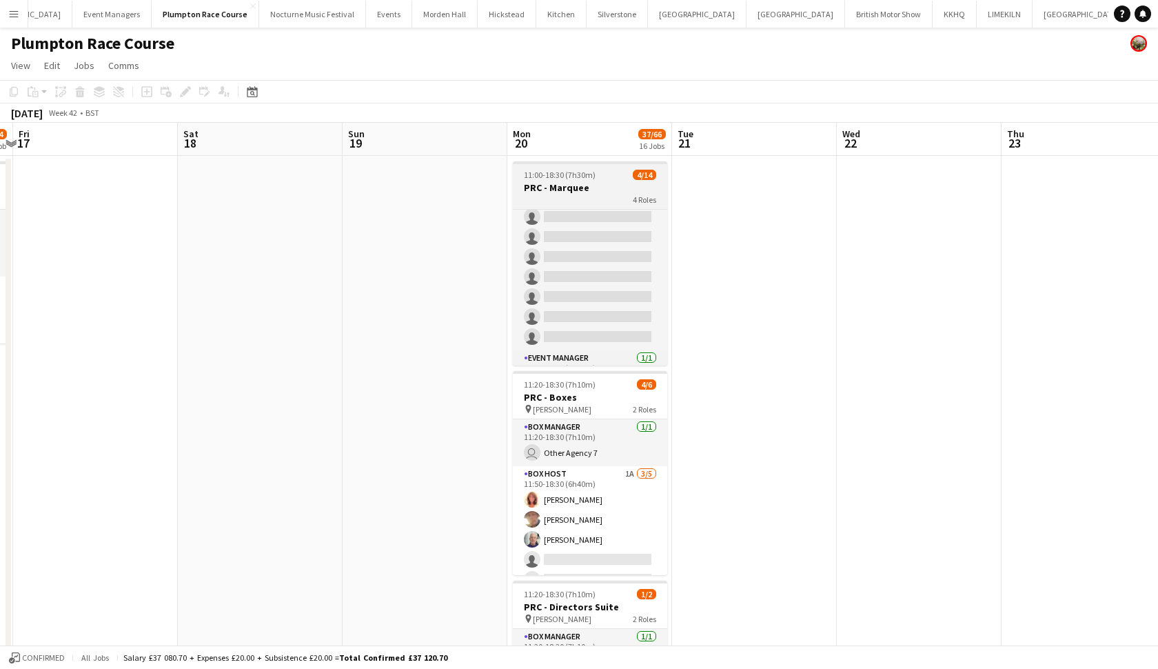
click at [591, 192] on h3 "PRC - Marquee" at bounding box center [590, 187] width 154 height 12
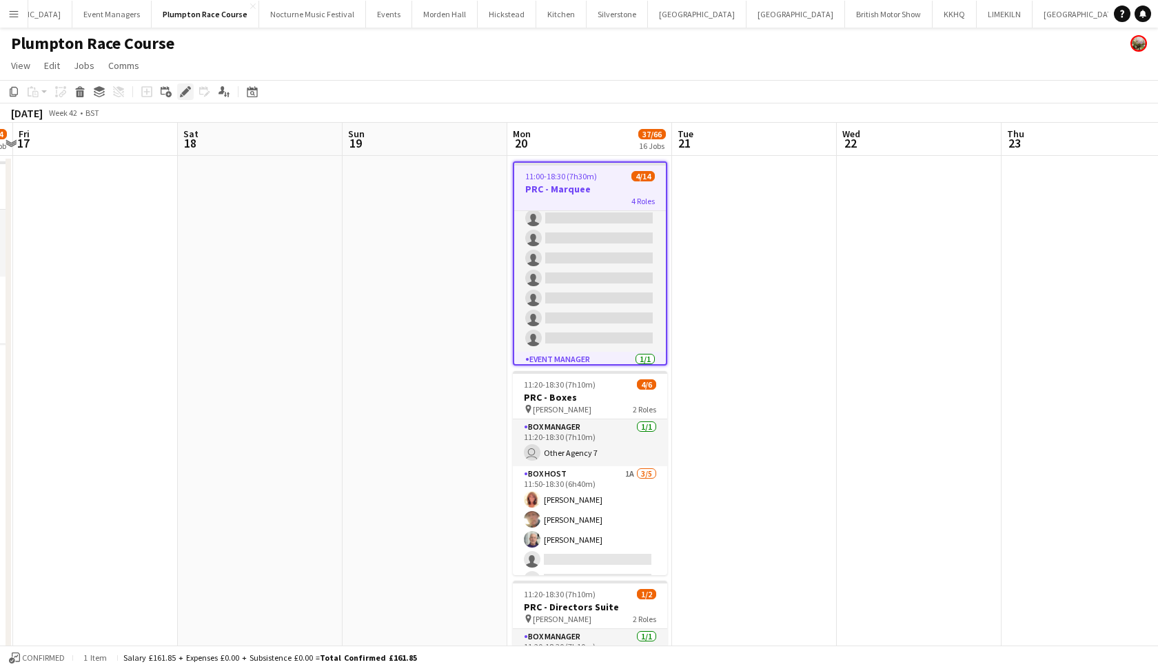
click at [186, 93] on icon at bounding box center [185, 92] width 8 height 8
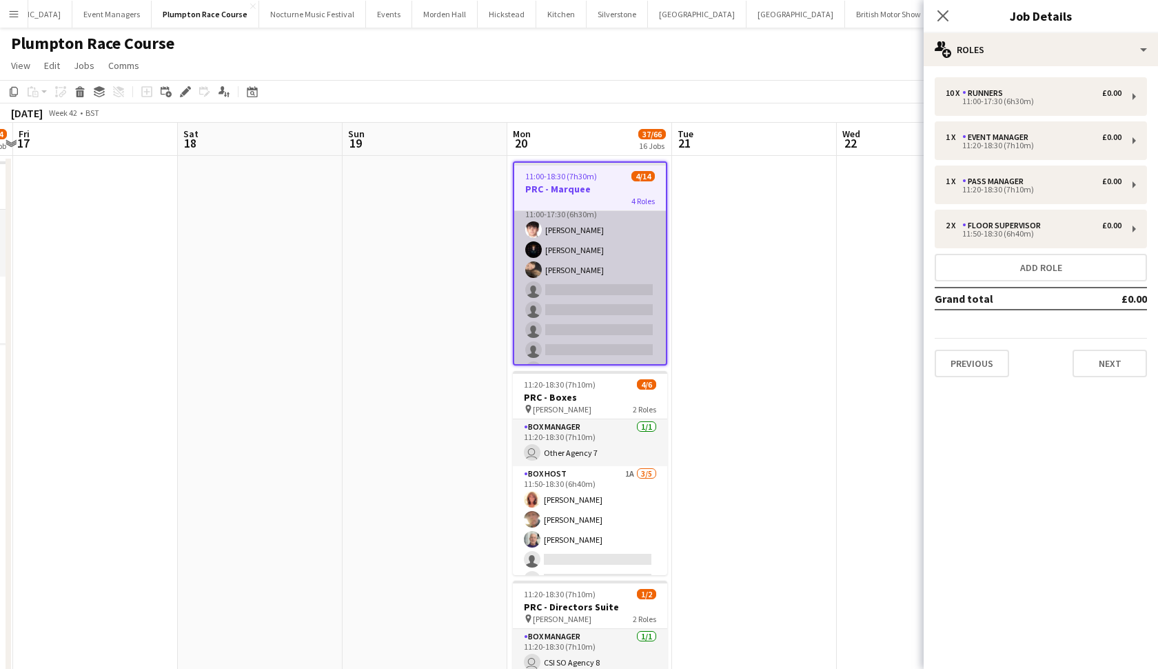
scroll to position [12, 0]
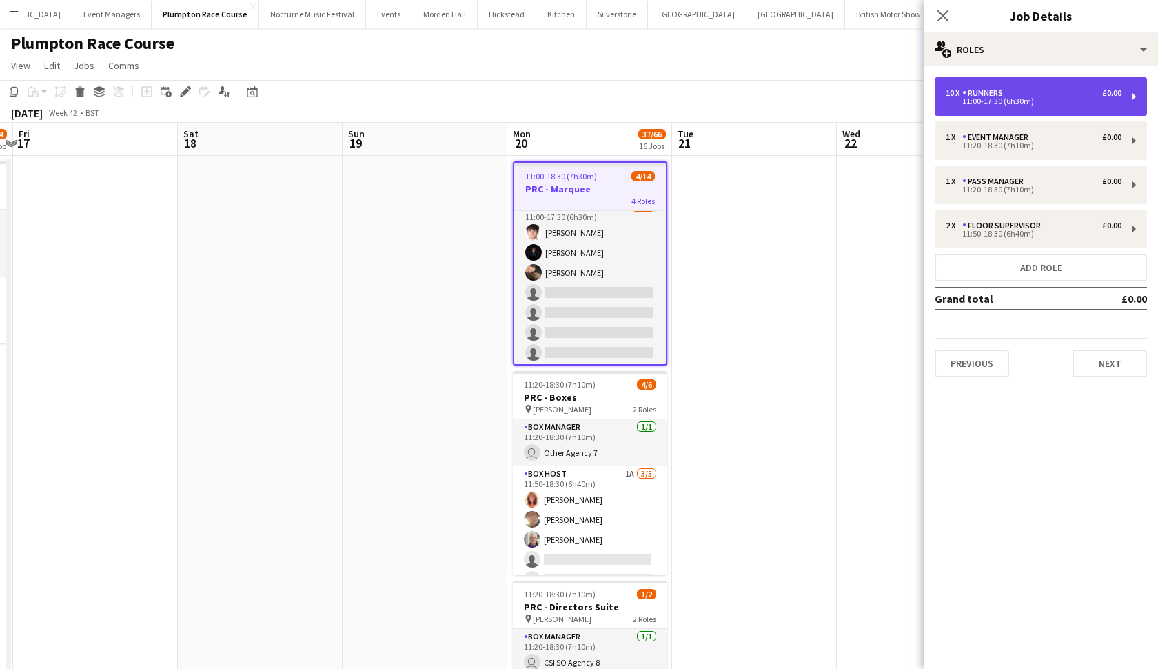
click at [979, 88] on div "10 x Runners £0.00 11:00-17:30 (6h30m)" at bounding box center [1041, 96] width 212 height 39
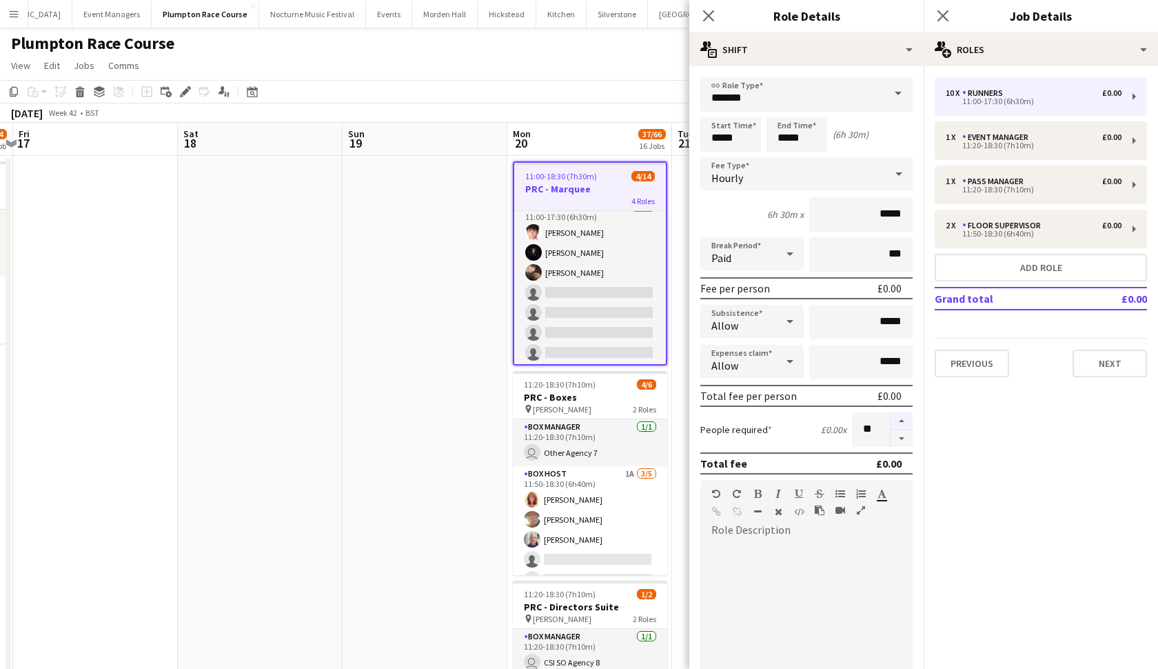
click at [905, 418] on button "button" at bounding box center [902, 421] width 22 height 18
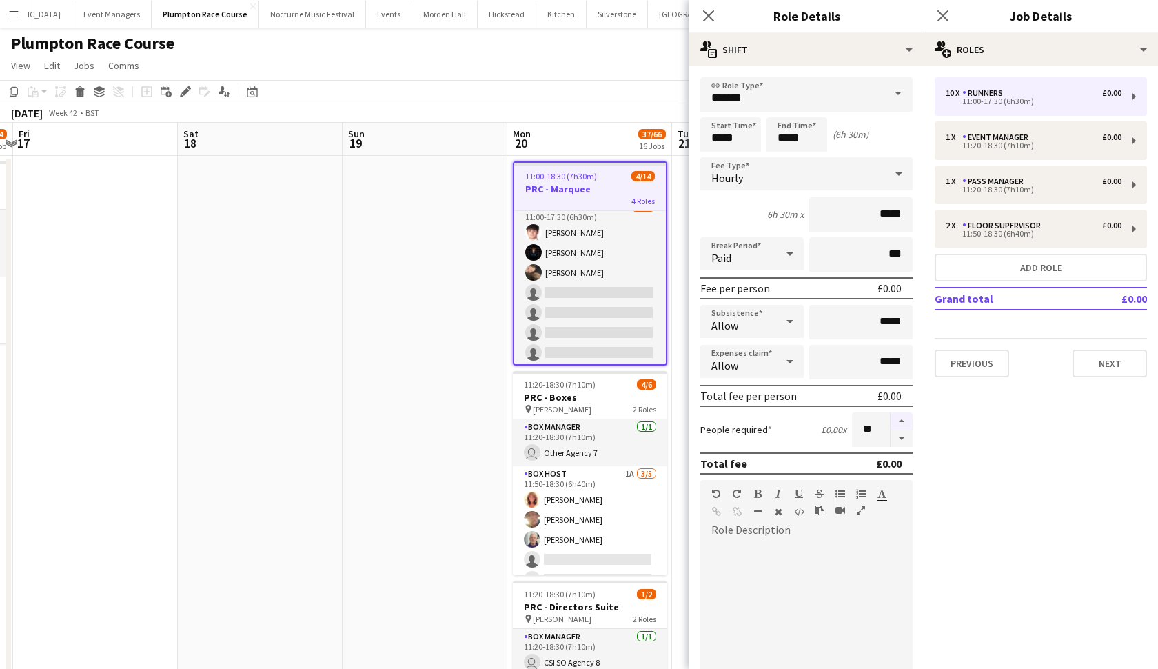
click at [905, 418] on button "button" at bounding box center [902, 421] width 22 height 18
type input "**"
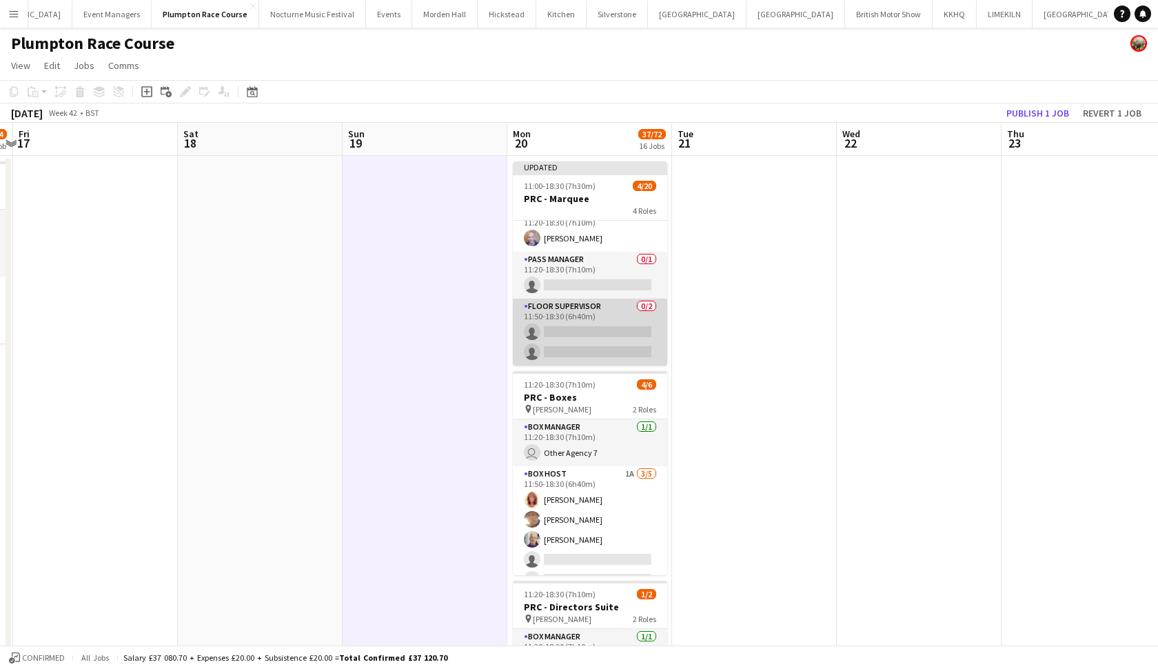
scroll to position [363, 0]
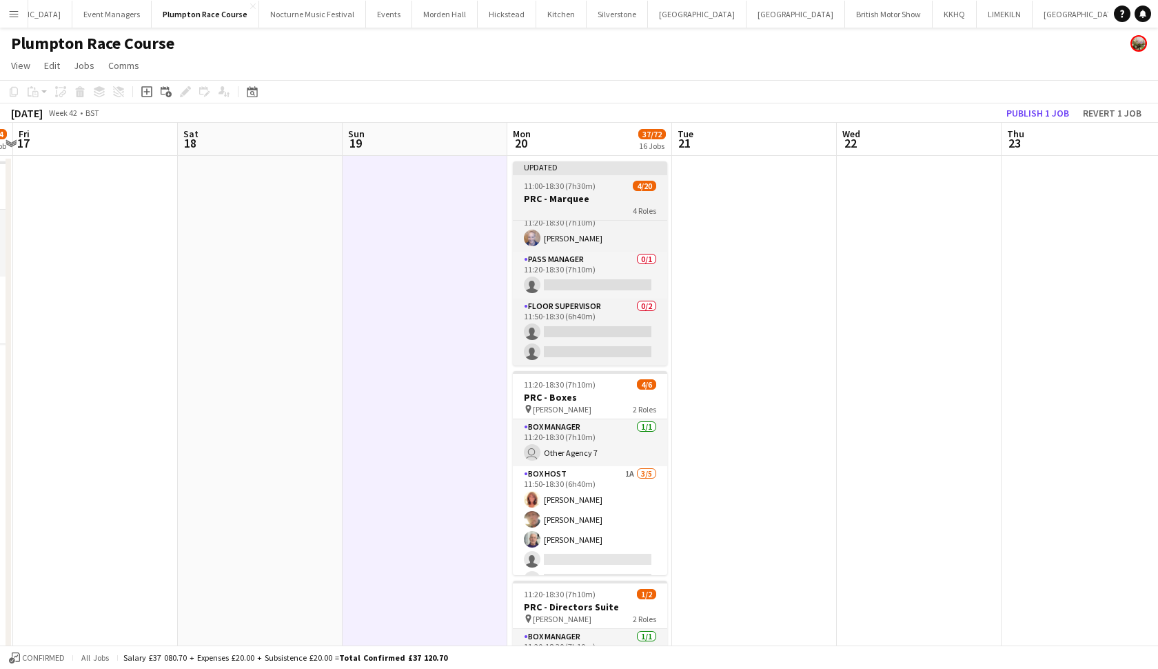
click at [573, 207] on div "4 Roles" at bounding box center [590, 210] width 154 height 11
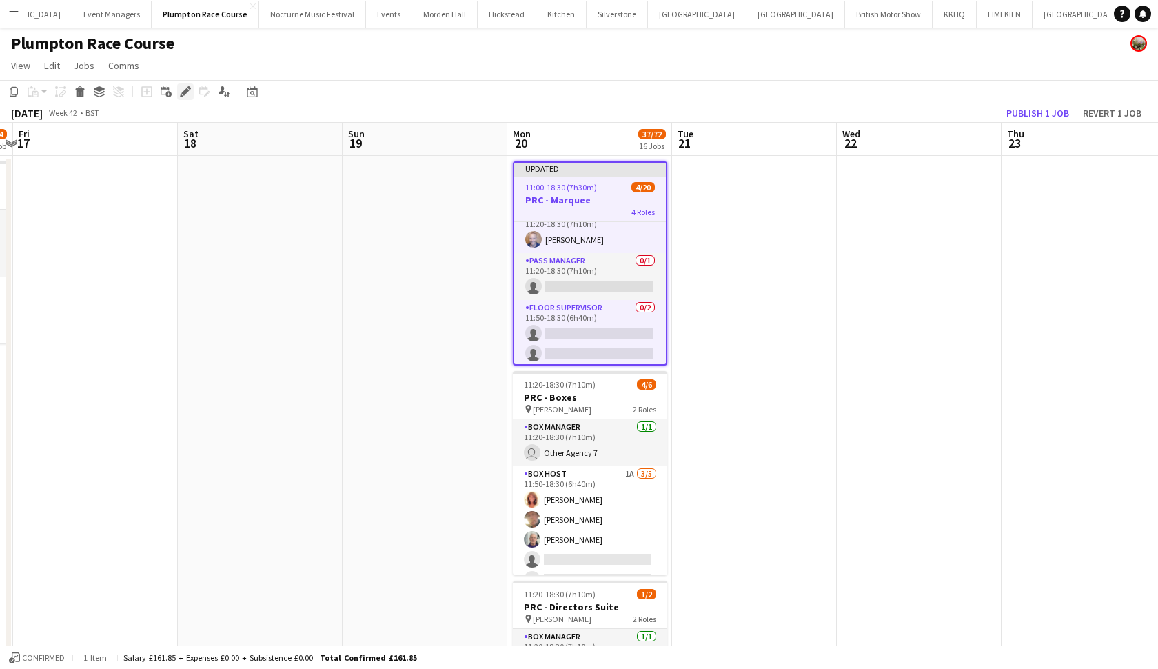
click at [184, 95] on icon at bounding box center [185, 92] width 8 height 8
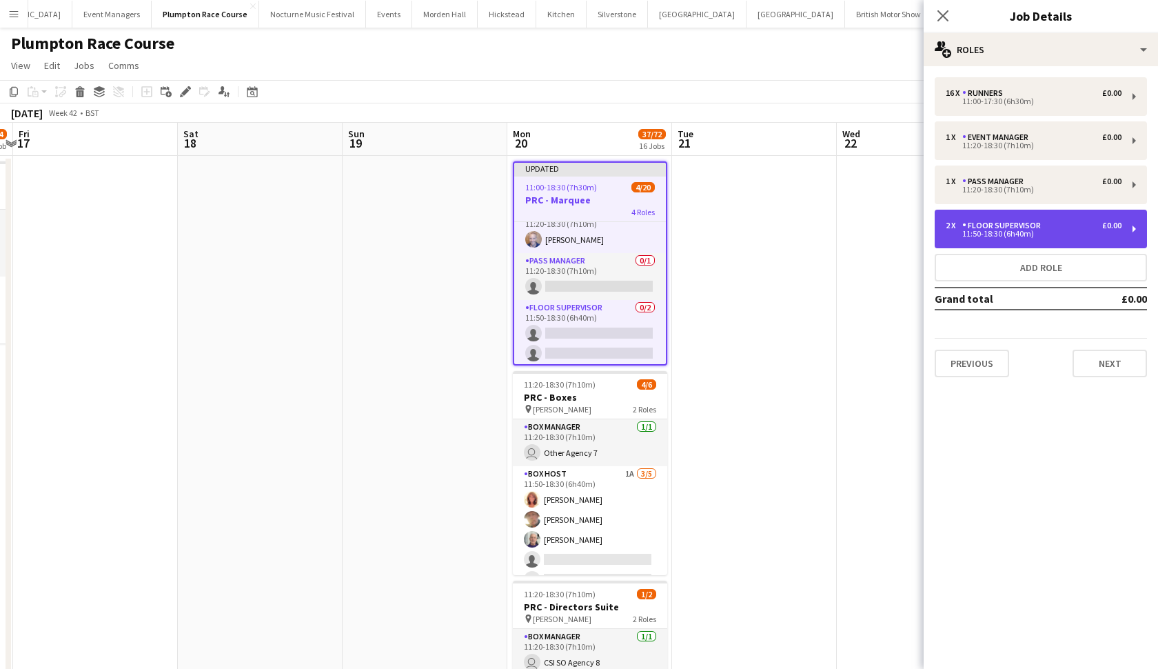
click at [1041, 225] on div "Floor Supervisor" at bounding box center [1004, 226] width 84 height 10
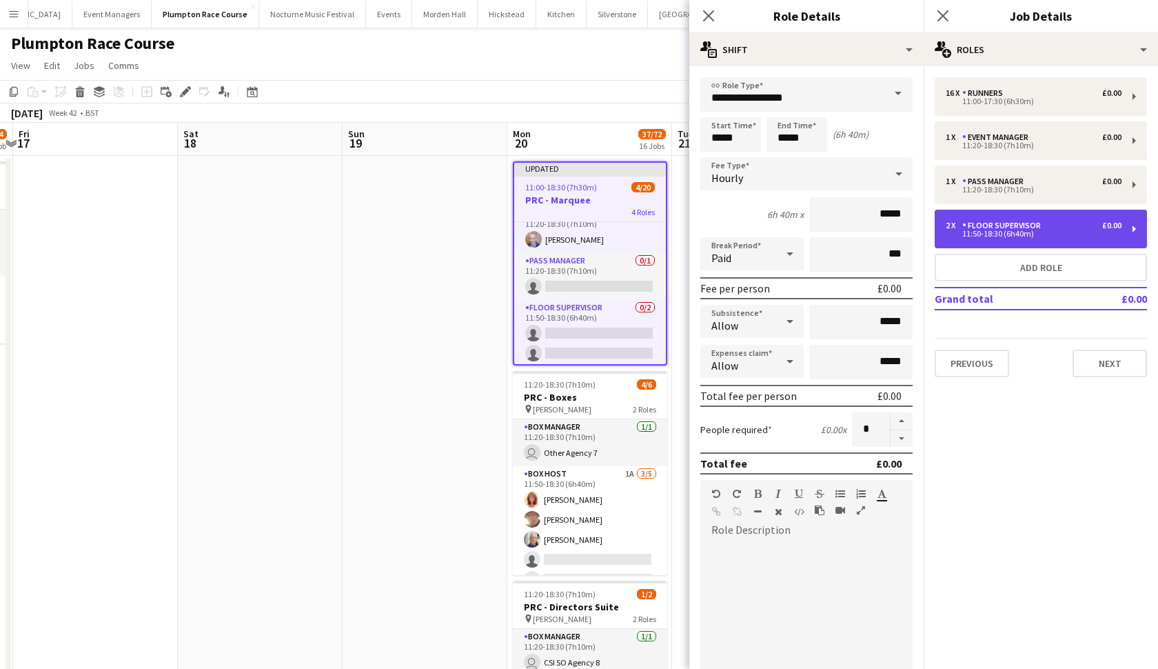
click at [1040, 225] on div "Floor Supervisor" at bounding box center [1004, 226] width 84 height 10
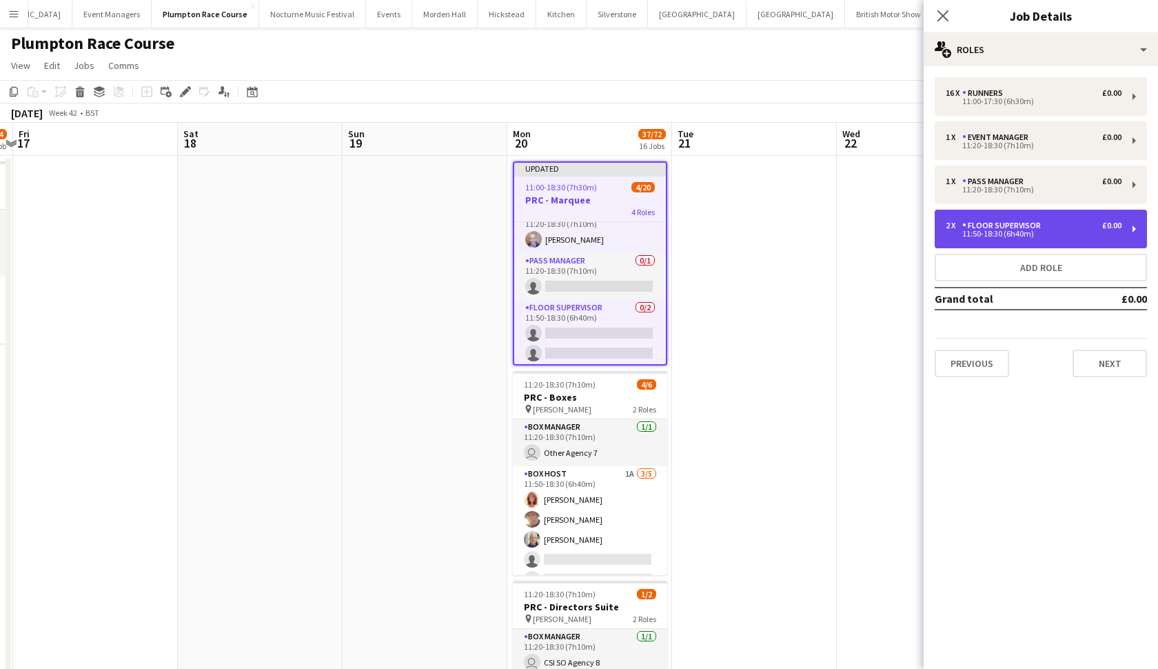
click at [1040, 225] on div "Floor Supervisor" at bounding box center [1004, 226] width 84 height 10
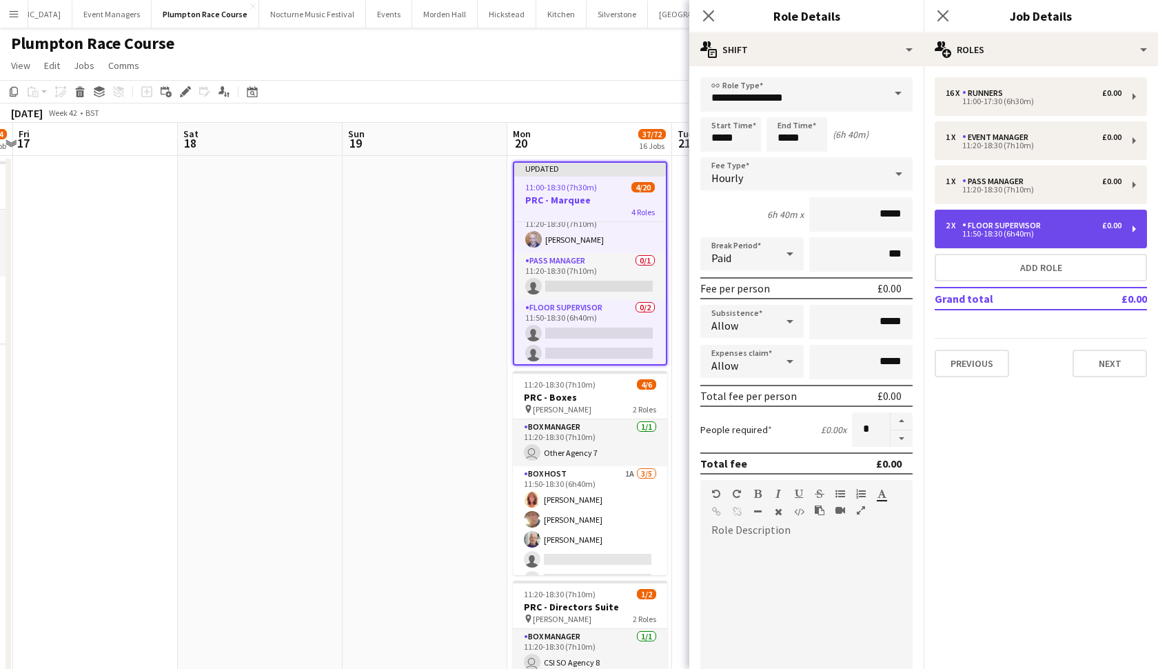
click at [1040, 225] on div "Floor Supervisor" at bounding box center [1004, 226] width 84 height 10
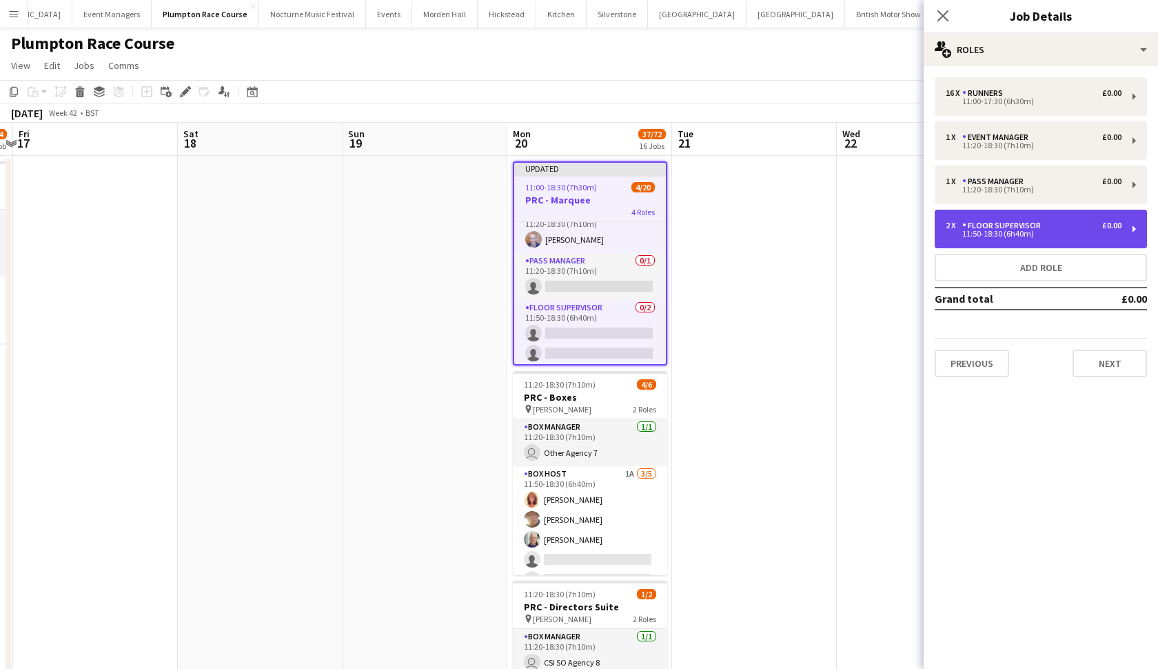
click at [1040, 225] on div "Floor Supervisor" at bounding box center [1004, 226] width 84 height 10
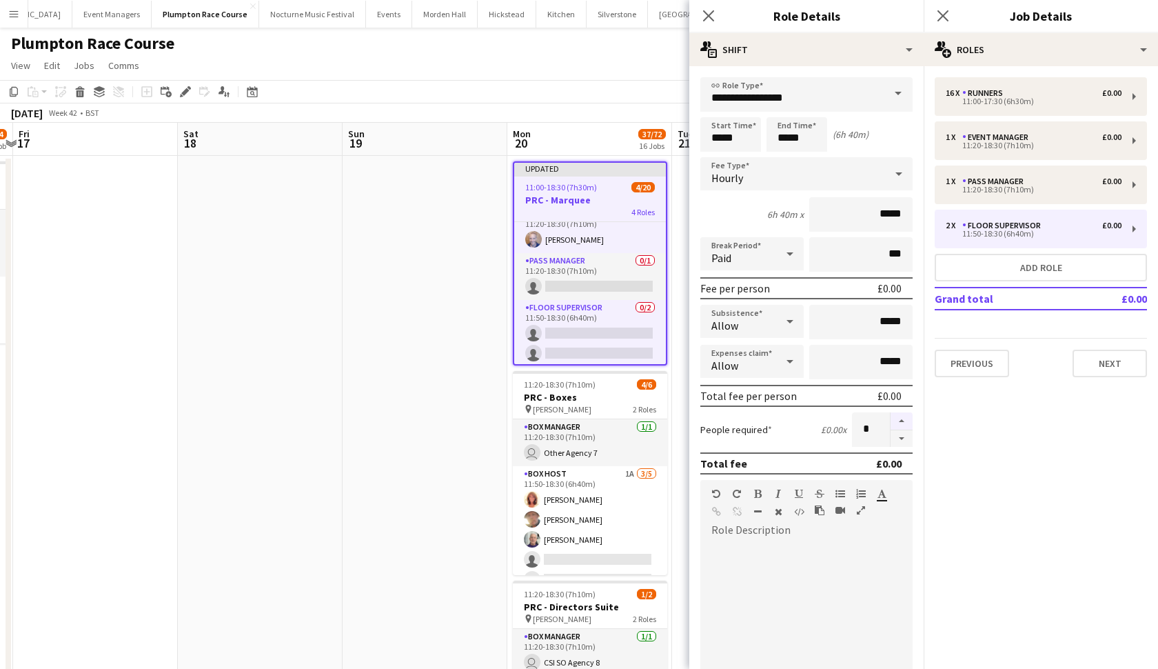
click at [904, 420] on button "button" at bounding box center [902, 421] width 22 height 18
type input "*"
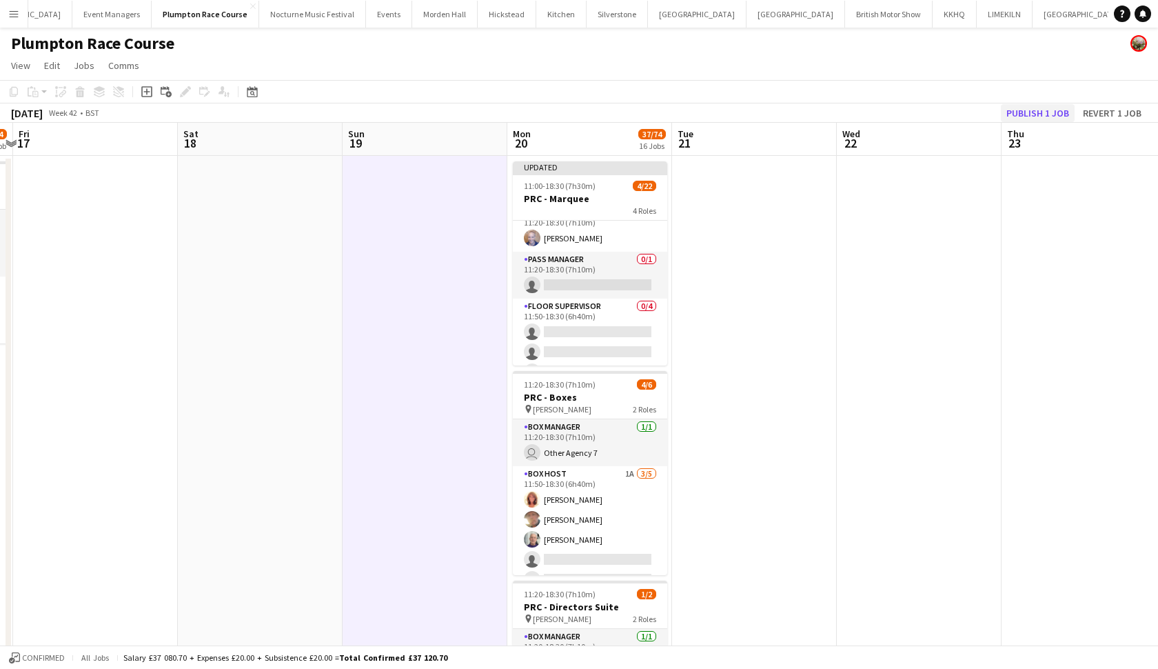
click at [1042, 108] on button "Publish 1 job" at bounding box center [1038, 113] width 74 height 18
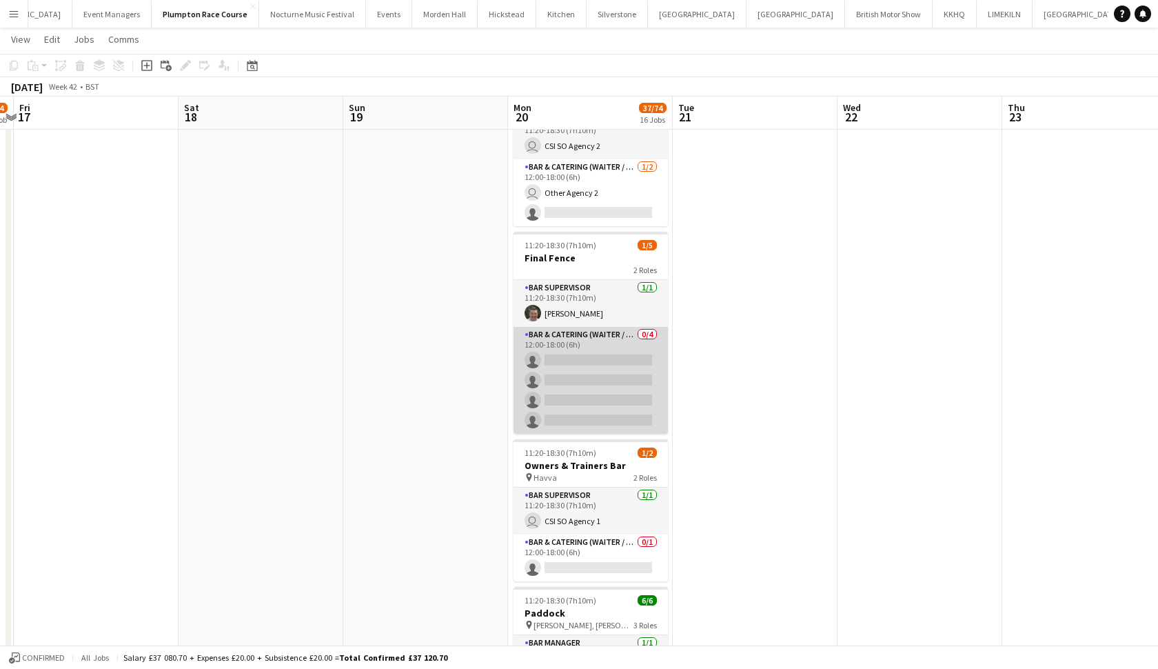
scroll to position [2001, 0]
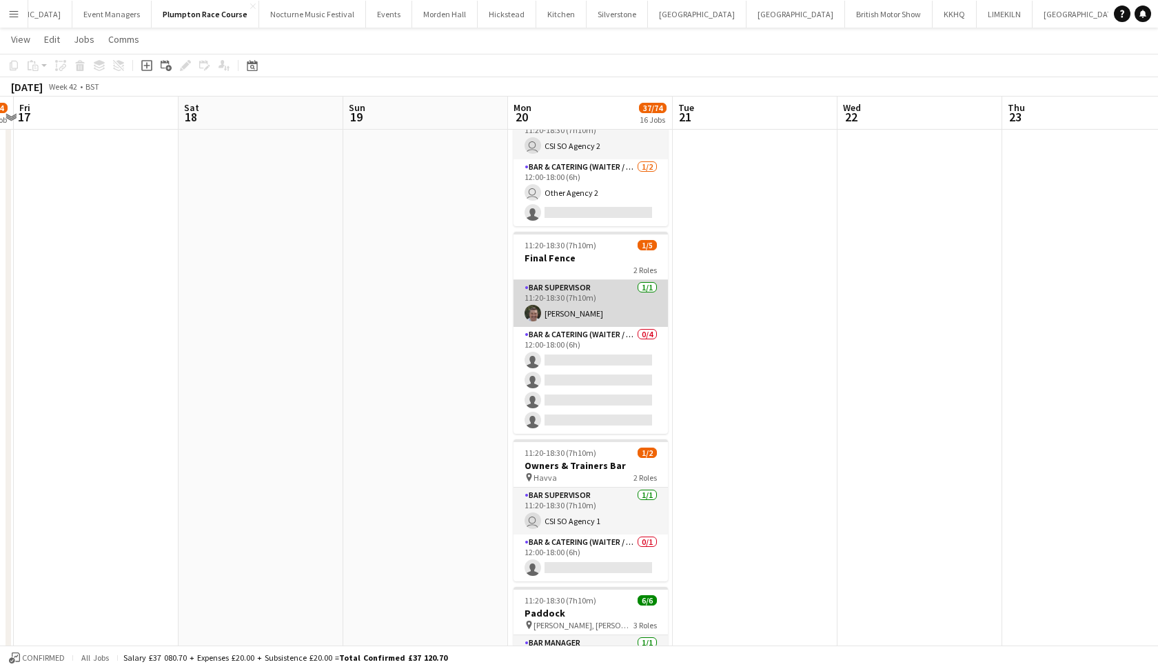
click at [562, 293] on app-card-role "Bar Supervisor [DATE] 11:20-18:30 (7h10m) [PERSON_NAME]" at bounding box center [591, 303] width 154 height 47
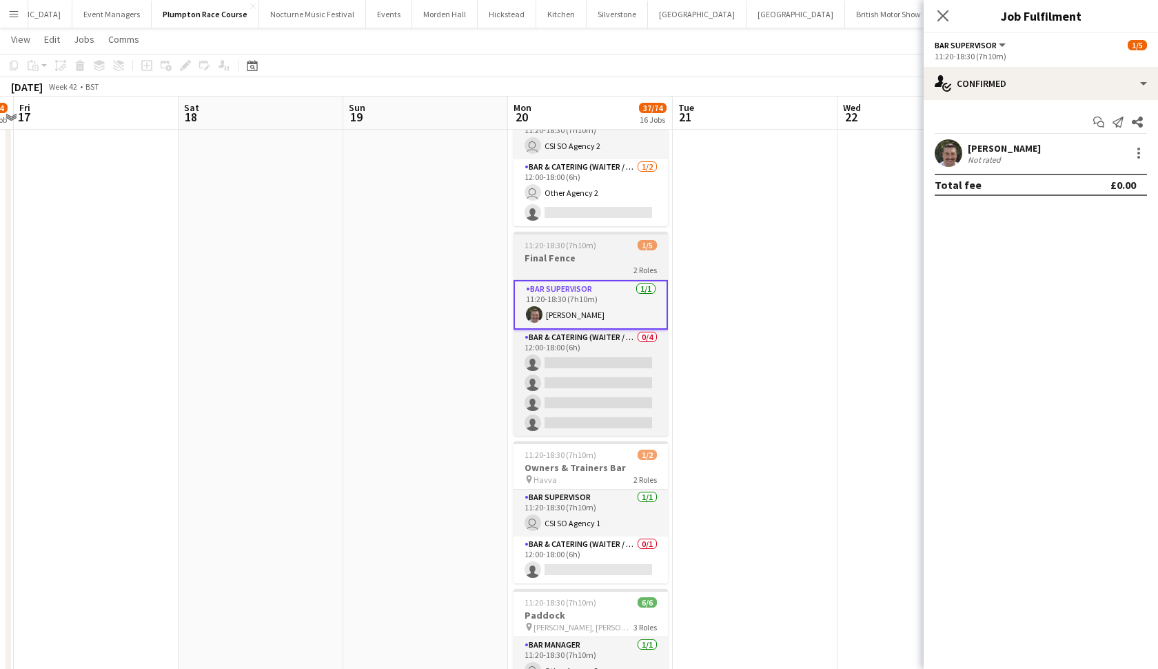
click at [553, 258] on h3 "Final Fence" at bounding box center [591, 258] width 154 height 12
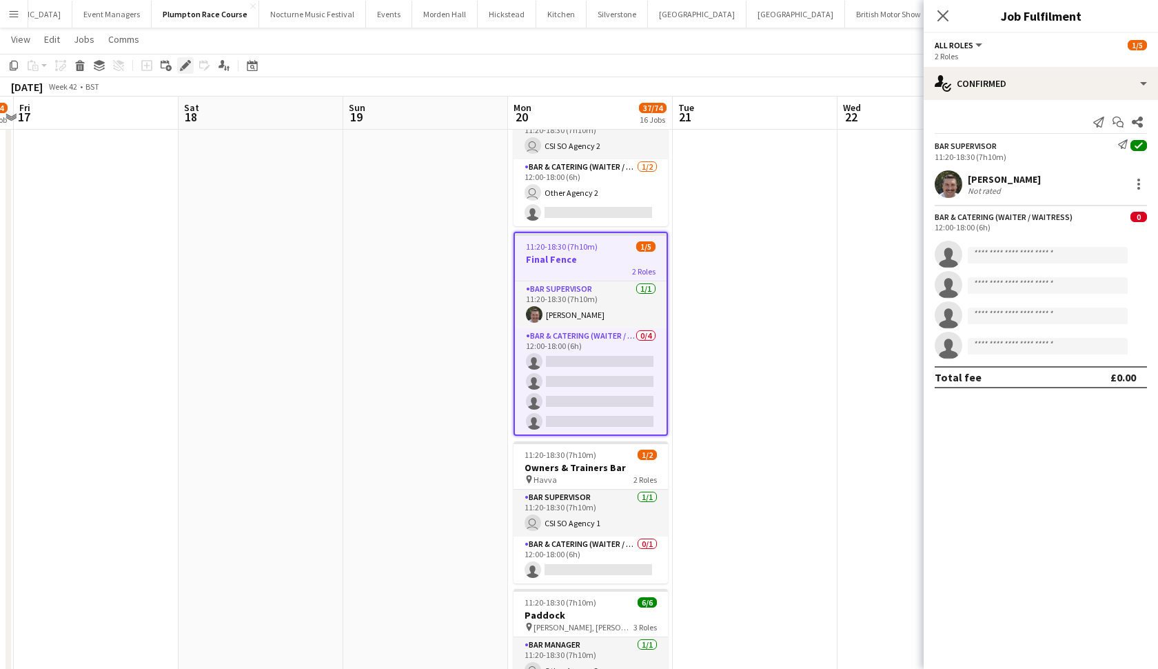
click at [188, 69] on icon "Edit" at bounding box center [185, 65] width 11 height 11
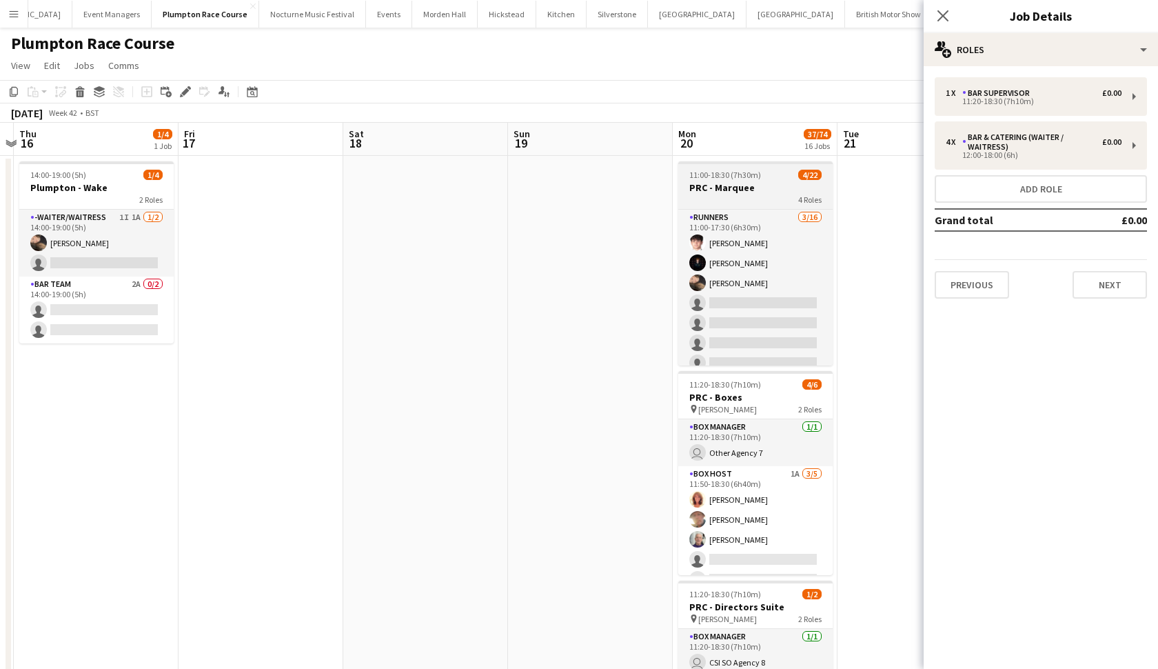
scroll to position [0, 0]
click at [729, 187] on h3 "PRC - Marquee" at bounding box center [755, 187] width 154 height 12
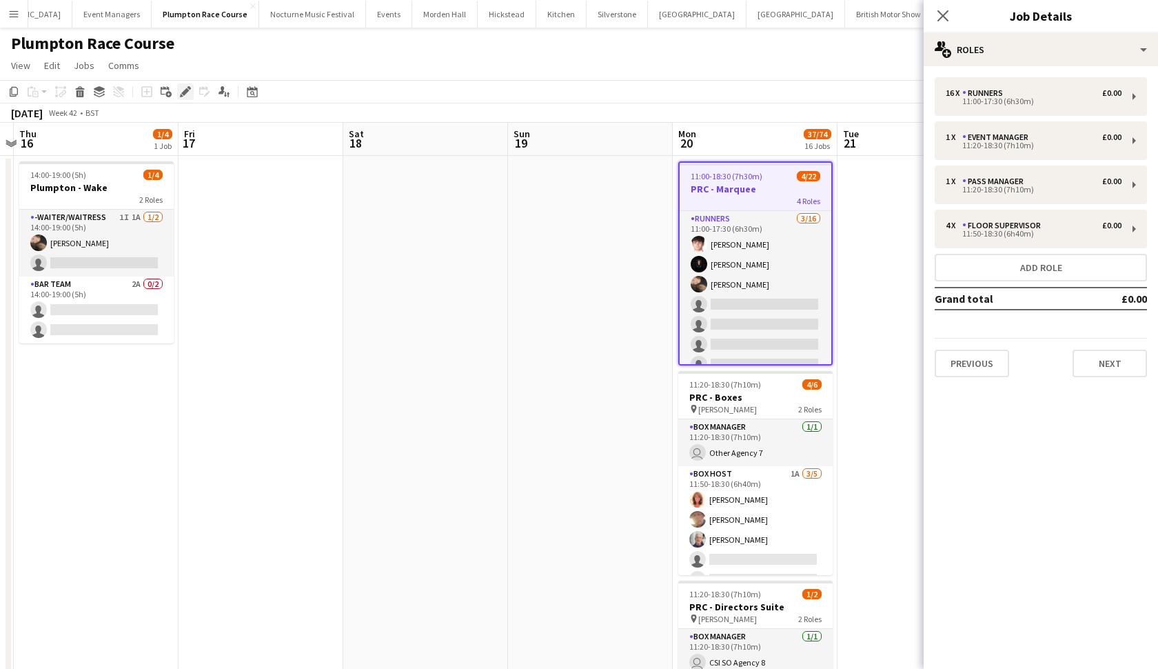
click at [187, 93] on icon "Edit" at bounding box center [185, 91] width 11 height 11
click at [1037, 99] on div "11:00-17:30 (6h30m)" at bounding box center [1034, 101] width 176 height 7
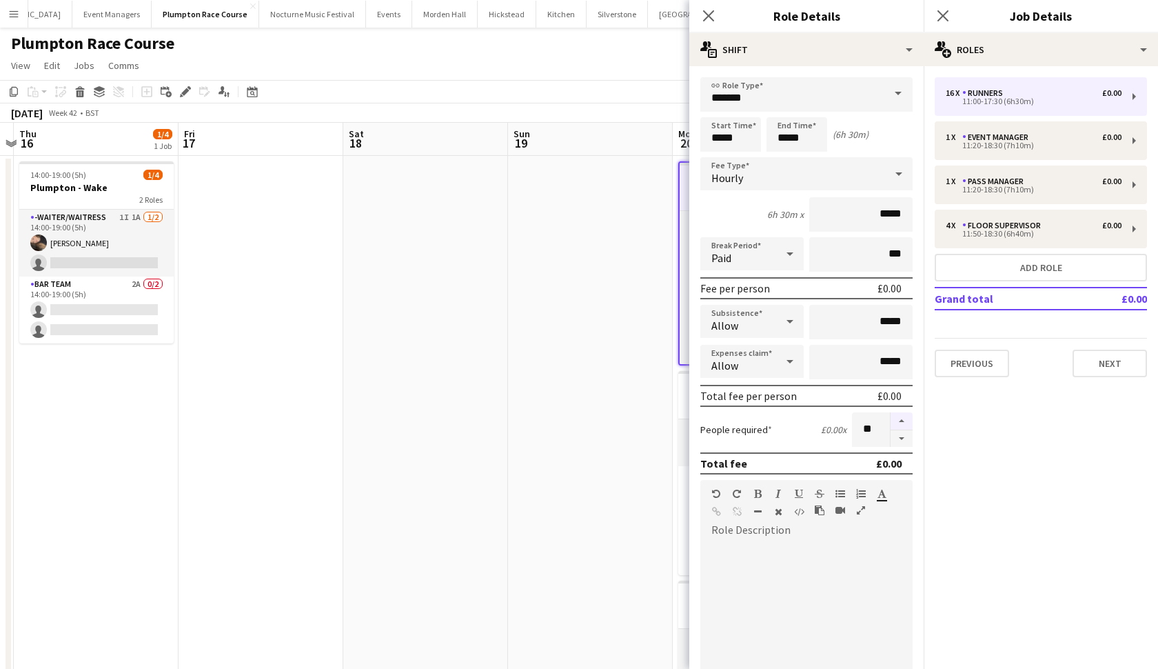
click at [906, 421] on button "button" at bounding box center [902, 421] width 22 height 18
type input "**"
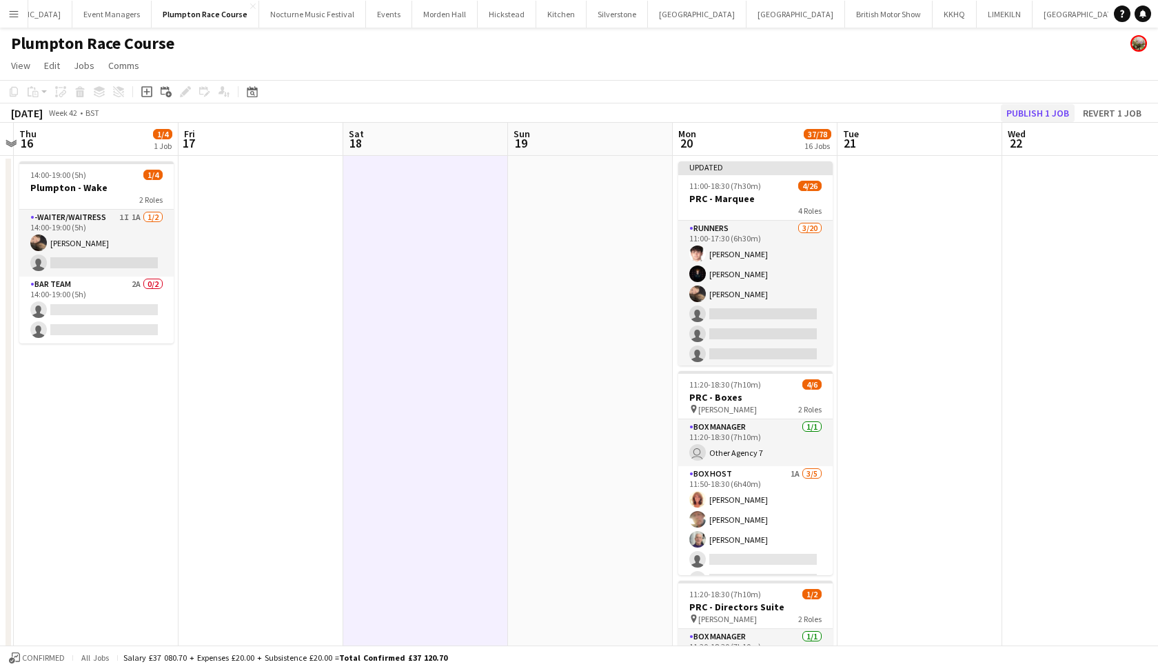
click at [1038, 117] on button "Publish 1 job" at bounding box center [1038, 113] width 74 height 18
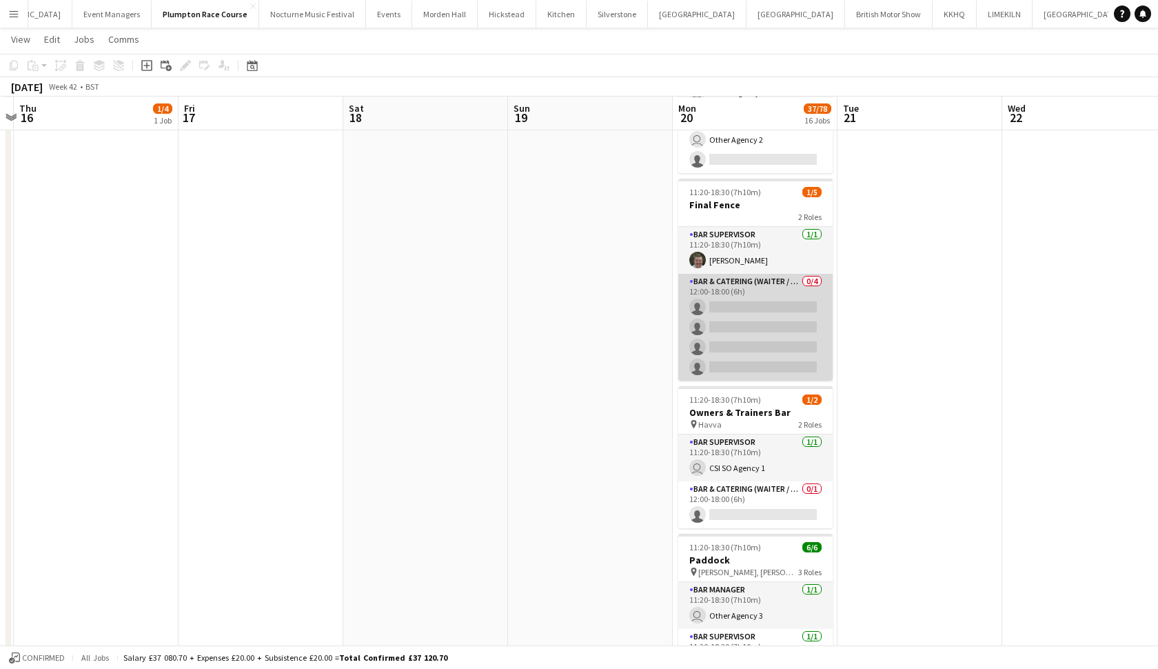
scroll to position [2055, 0]
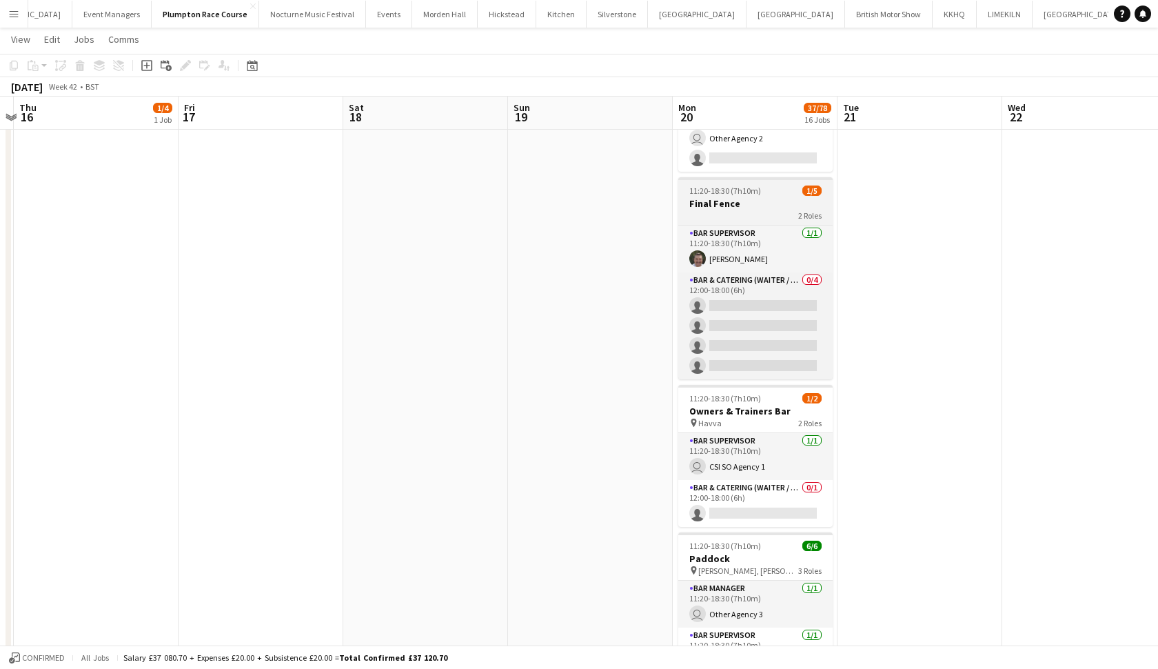
click at [731, 213] on div "2 Roles" at bounding box center [755, 215] width 154 height 11
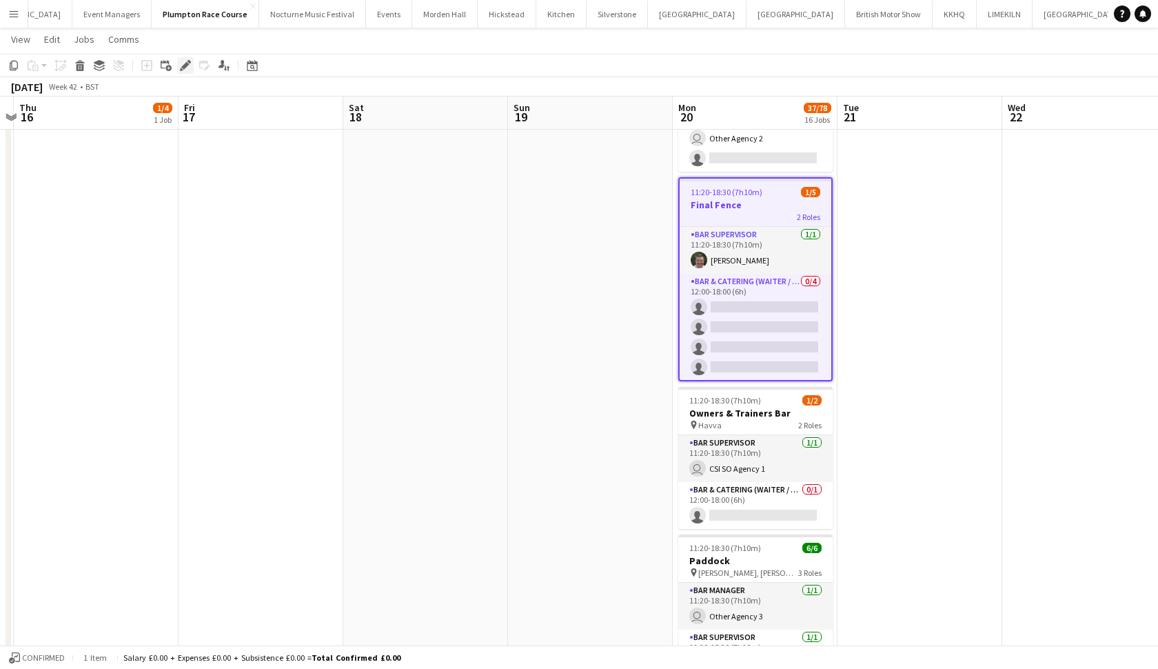
click at [183, 68] on icon at bounding box center [185, 66] width 8 height 8
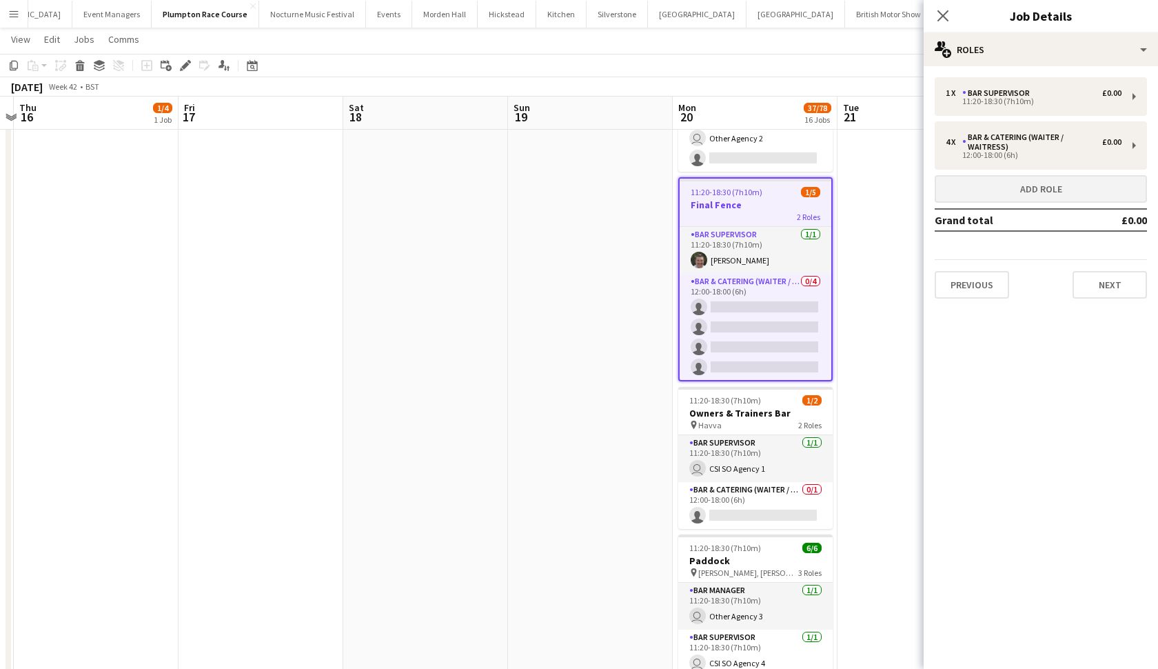
click at [1013, 190] on button "Add role" at bounding box center [1041, 189] width 212 height 28
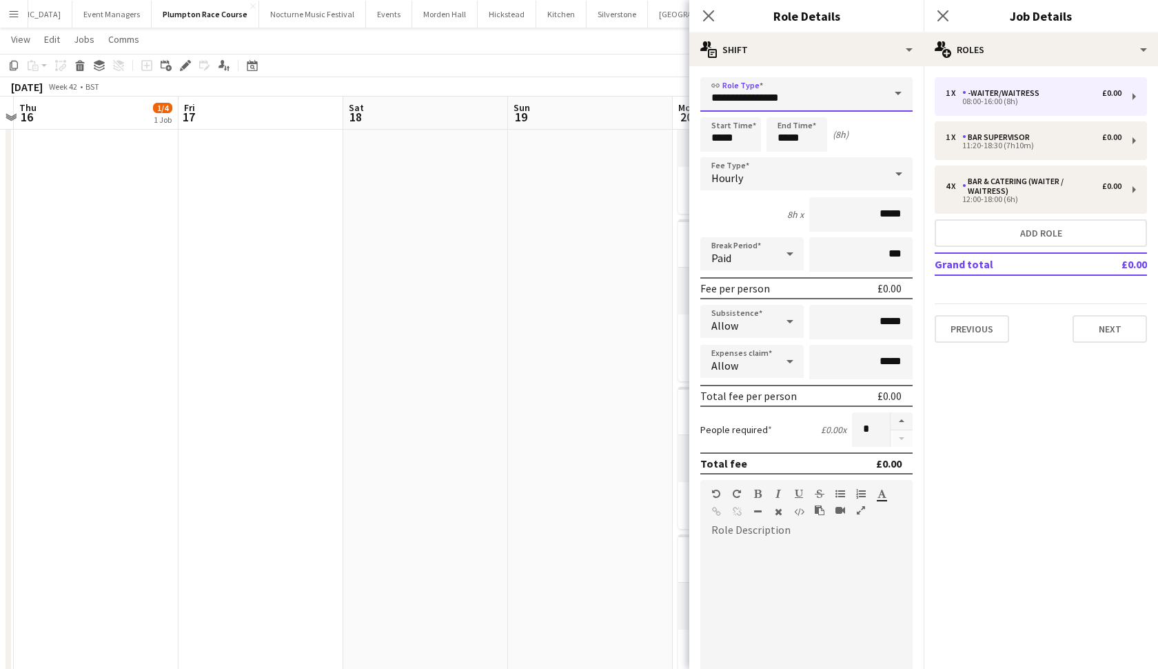
click at [835, 99] on input "**********" at bounding box center [806, 94] width 212 height 34
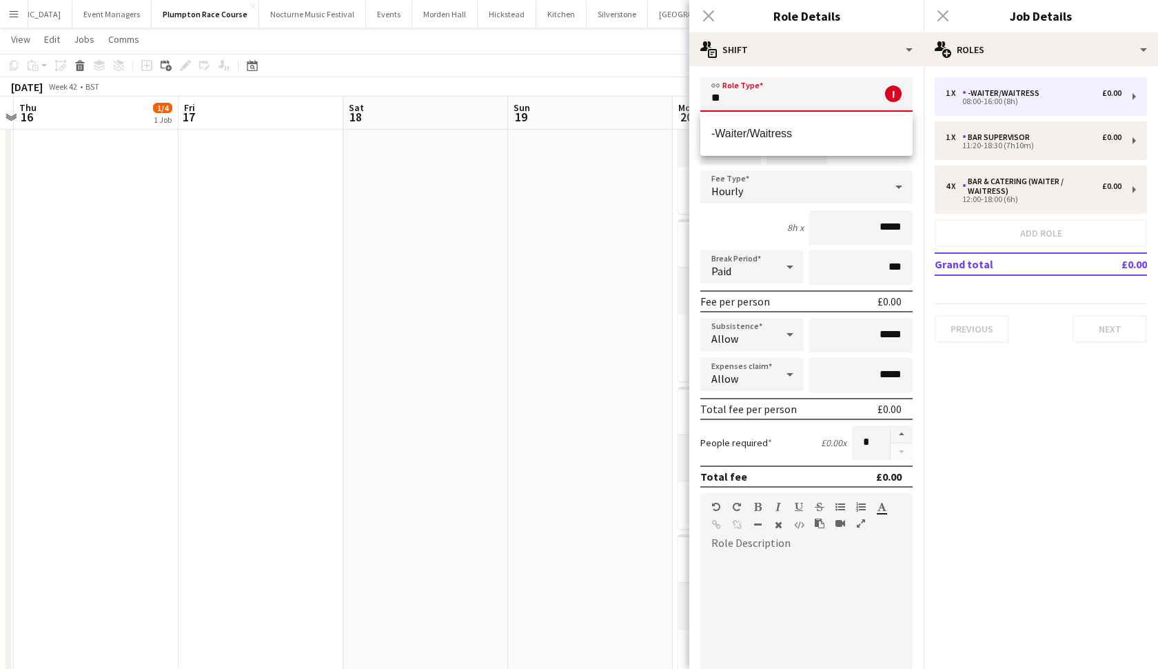
type input "*"
drag, startPoint x: 835, startPoint y: 99, endPoint x: 813, endPoint y: 137, distance: 44.1
click at [813, 137] on input "*****" at bounding box center [796, 147] width 61 height 34
click at [760, 97] on input "*******" at bounding box center [806, 94] width 212 height 34
click at [768, 138] on span "Runners" at bounding box center [806, 133] width 190 height 13
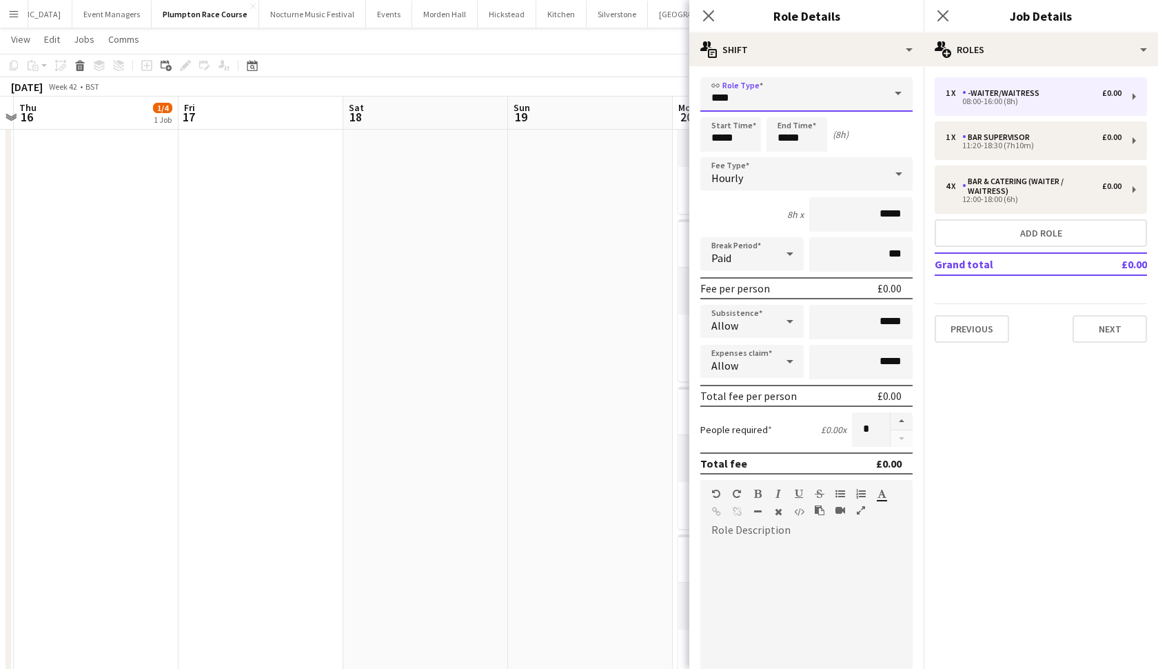
type input "*******"
click at [722, 142] on input "*****" at bounding box center [730, 134] width 61 height 34
type input "*****"
click at [786, 137] on input "*****" at bounding box center [796, 134] width 61 height 34
type input "*****"
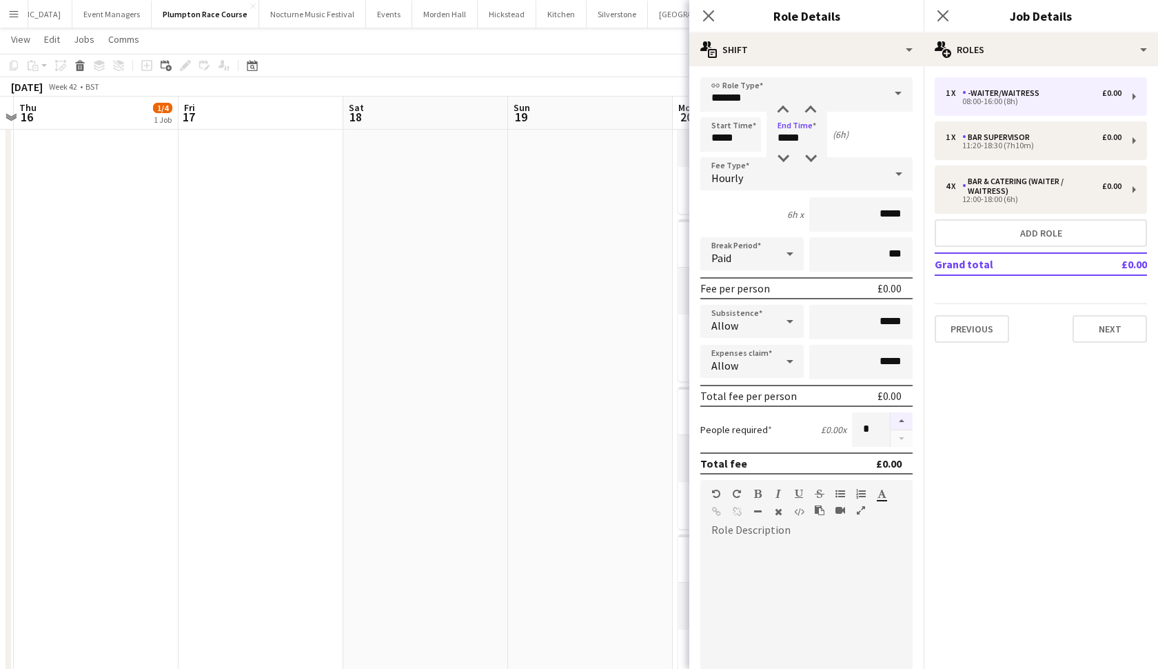
click at [900, 418] on button "button" at bounding box center [902, 421] width 22 height 18
type input "*"
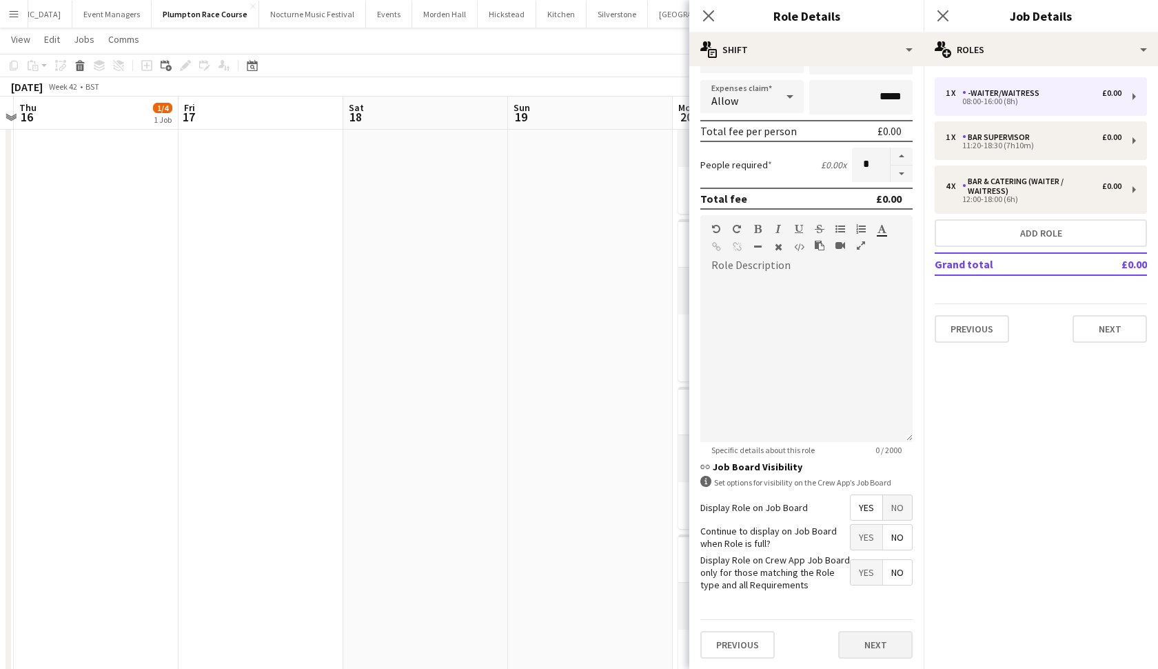
scroll to position [265, 0]
click at [861, 649] on button "Next" at bounding box center [875, 645] width 74 height 28
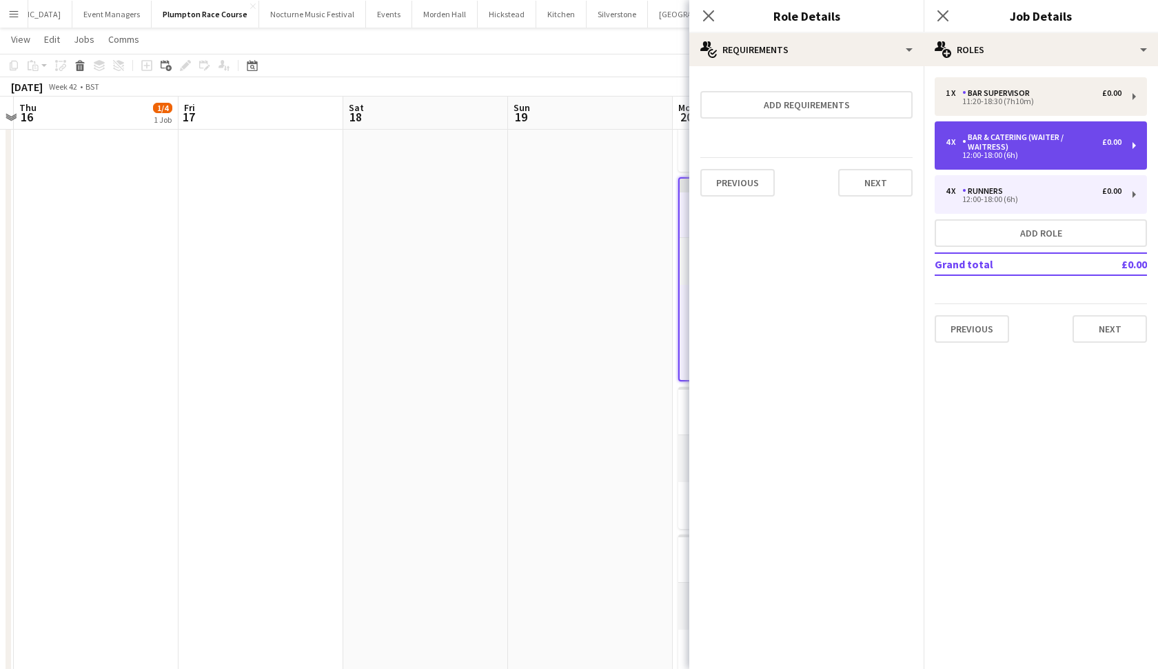
click at [984, 154] on div "12:00-18:00 (6h)" at bounding box center [1034, 155] width 176 height 7
type input "**********"
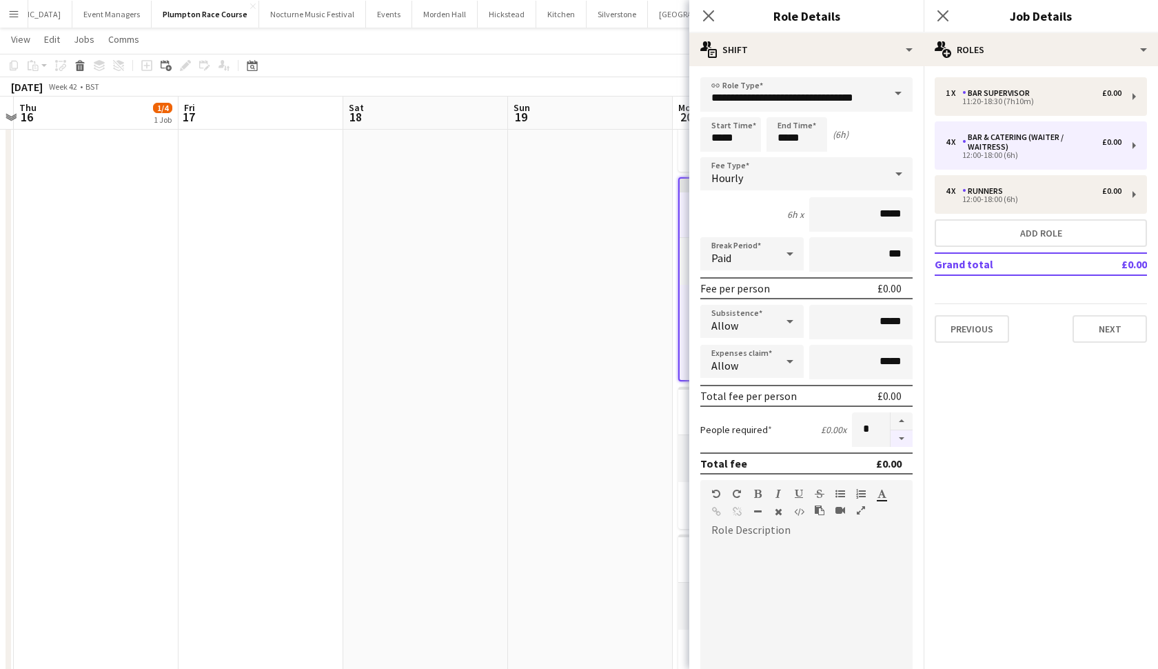
click at [906, 442] on button "button" at bounding box center [902, 438] width 22 height 17
type input "*"
click at [474, 386] on app-date-cell at bounding box center [425, 236] width 165 height 1297
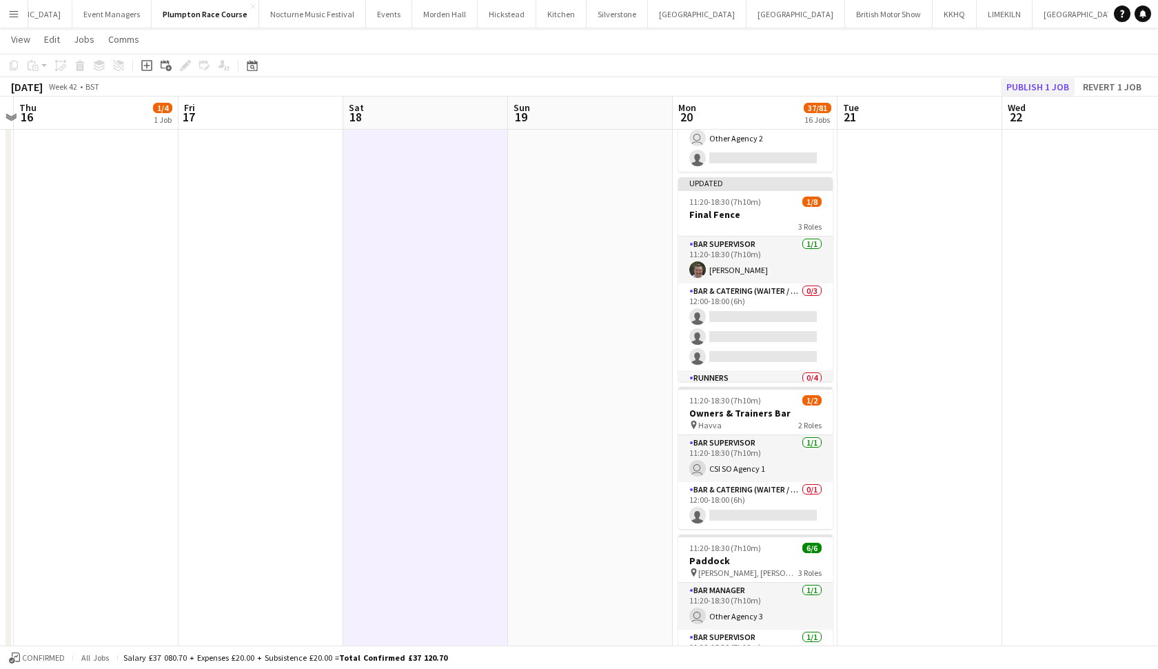
click at [1022, 83] on button "Publish 1 job" at bounding box center [1038, 87] width 74 height 18
